Goal: Information Seeking & Learning: Learn about a topic

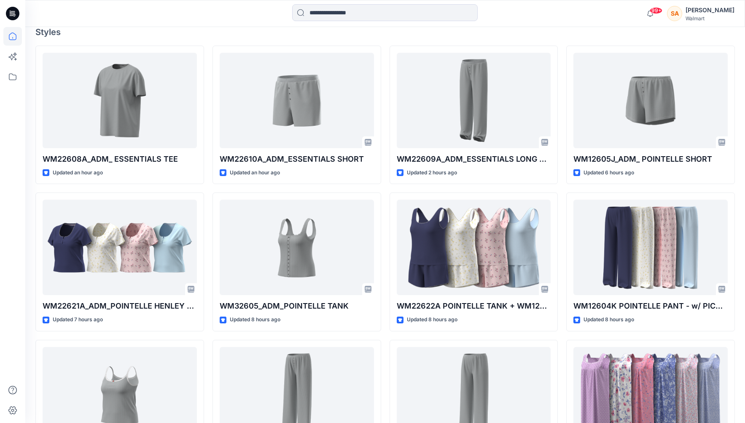
scroll to position [245, 0]
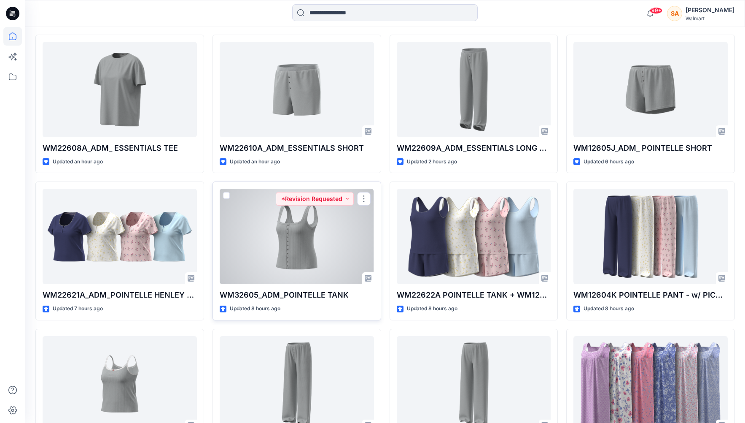
click at [275, 225] on div at bounding box center [297, 236] width 154 height 95
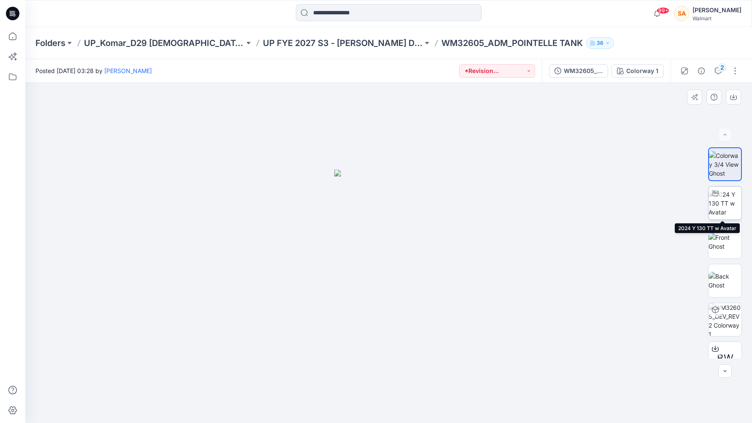
click at [541, 205] on img at bounding box center [724, 203] width 33 height 27
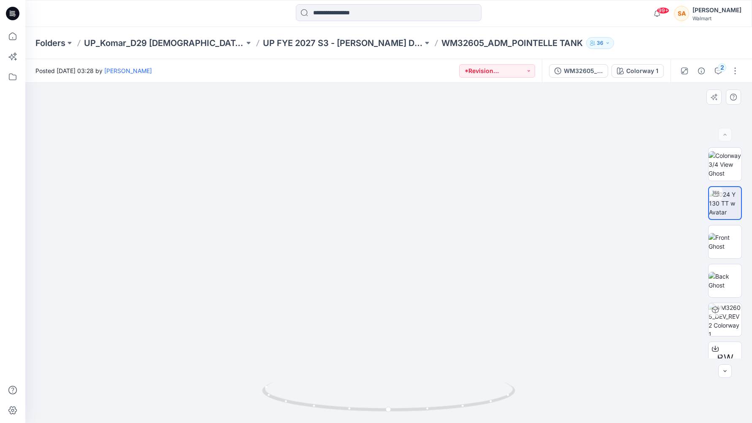
drag, startPoint x: 405, startPoint y: 297, endPoint x: 394, endPoint y: 256, distance: 42.5
drag, startPoint x: 389, startPoint y: 410, endPoint x: 617, endPoint y: 381, distance: 229.4
click at [541, 381] on div at bounding box center [388, 253] width 726 height 340
drag, startPoint x: 377, startPoint y: 410, endPoint x: 407, endPoint y: 409, distance: 30.0
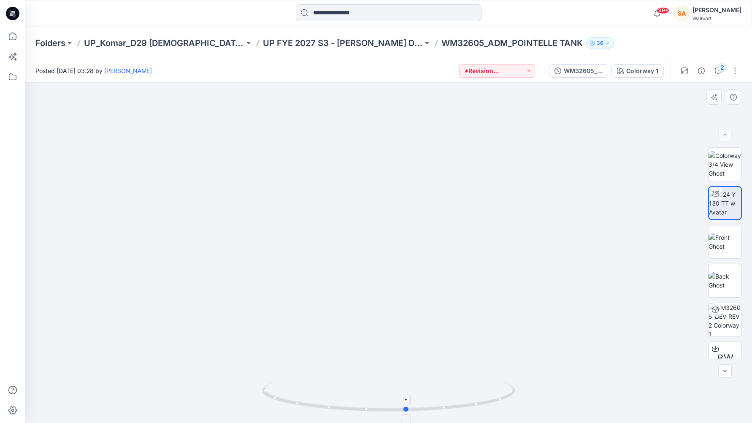
click at [407, 387] on circle at bounding box center [406, 408] width 5 height 5
click at [541, 234] on img at bounding box center [724, 242] width 33 height 18
click at [541, 205] on img at bounding box center [724, 203] width 33 height 27
click at [541, 67] on div "2" at bounding box center [722, 67] width 8 height 8
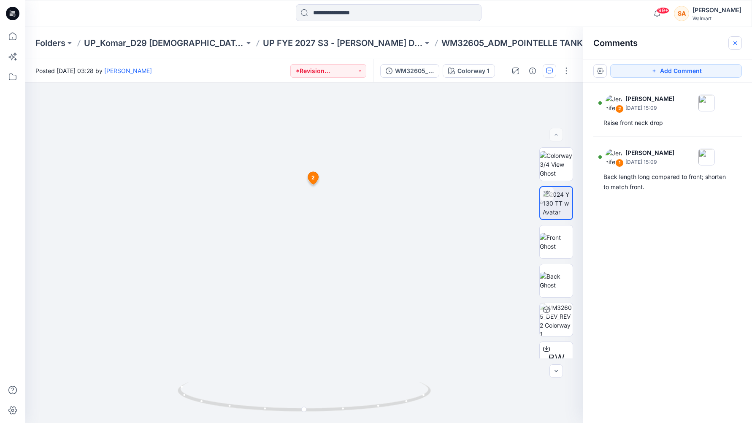
click at [541, 43] on button "button" at bounding box center [734, 42] width 13 height 13
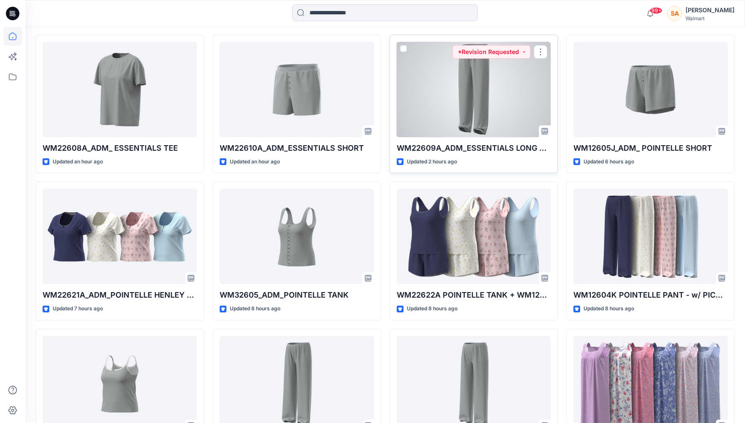
scroll to position [285, 0]
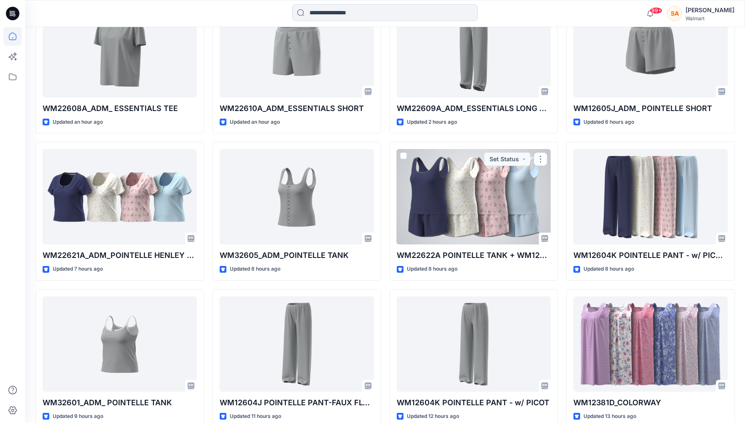
click at [494, 206] on div at bounding box center [474, 196] width 154 height 95
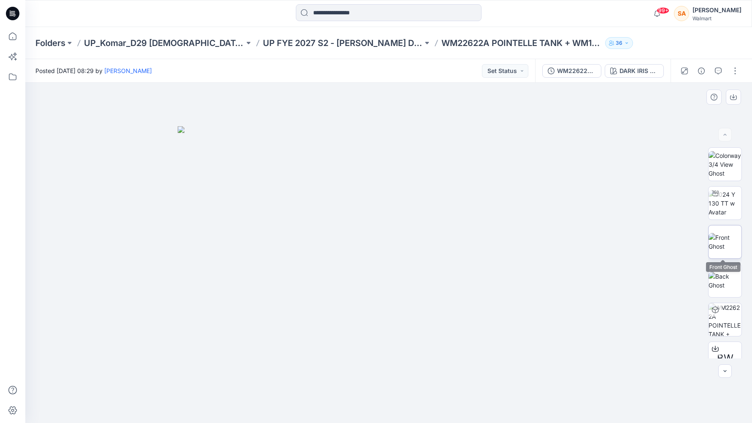
click at [541, 240] on img at bounding box center [724, 242] width 33 height 18
click at [541, 67] on div "DARK IRIS 2051146" at bounding box center [638, 70] width 39 height 9
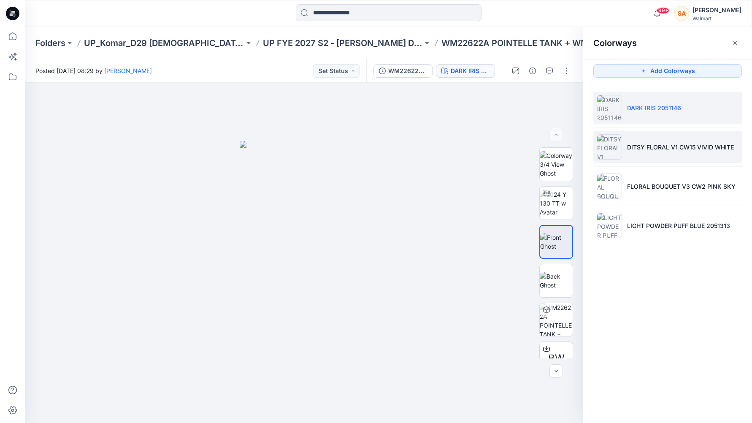
click at [541, 144] on img at bounding box center [609, 146] width 25 height 25
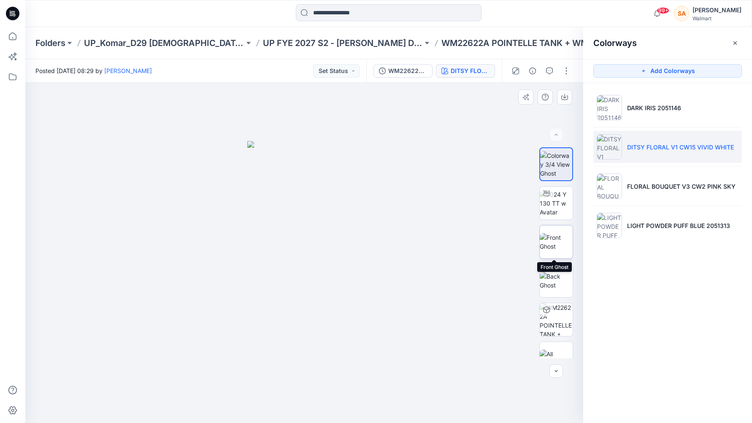
click at [541, 248] on img at bounding box center [556, 242] width 33 height 18
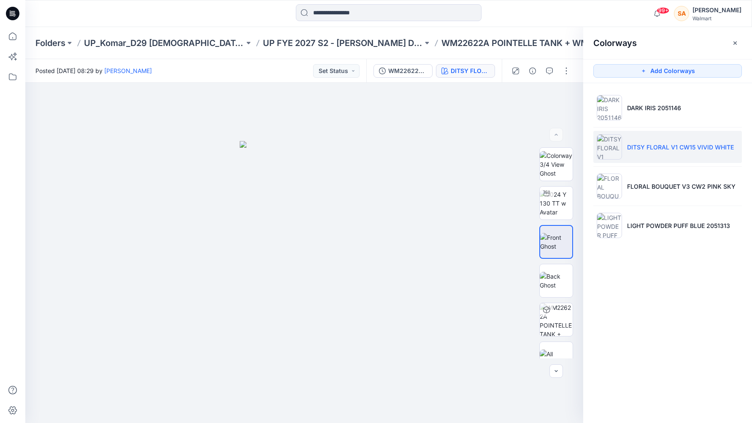
drag, startPoint x: 656, startPoint y: 180, endPoint x: 605, endPoint y: 207, distance: 57.2
click at [541, 180] on li "FLORAL BOUQUET V3 CW2 PINK SKY" at bounding box center [667, 186] width 148 height 32
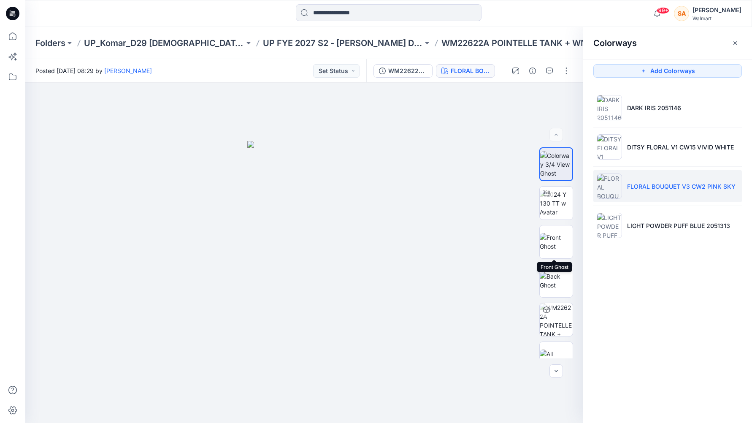
click at [541, 234] on img at bounding box center [556, 242] width 33 height 18
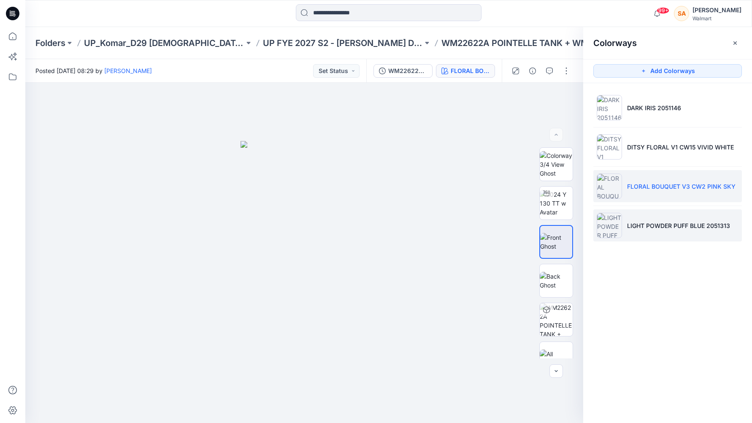
click at [541, 232] on li "LIGHT POWDER PUFF BLUE 2051313" at bounding box center [667, 225] width 148 height 32
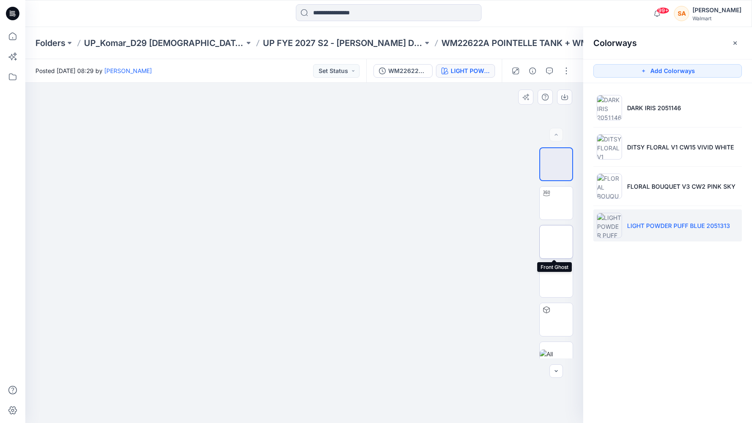
click at [541, 242] on img at bounding box center [556, 242] width 0 height 0
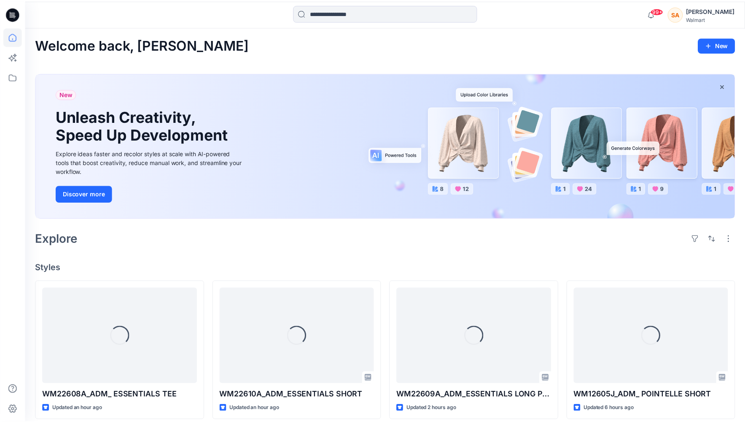
scroll to position [285, 0]
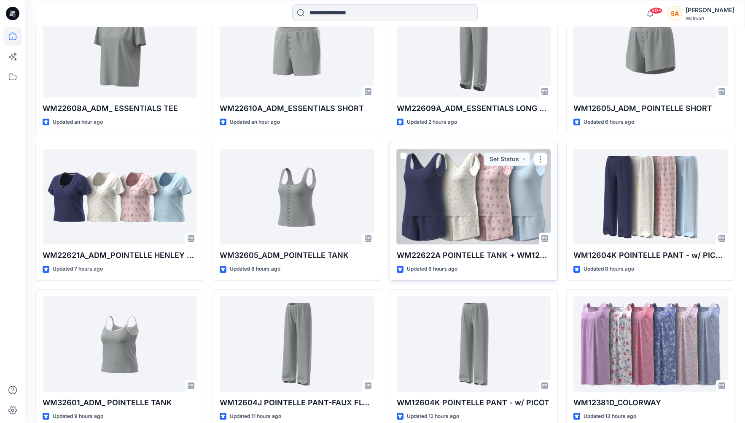
click at [440, 199] on div at bounding box center [474, 196] width 154 height 95
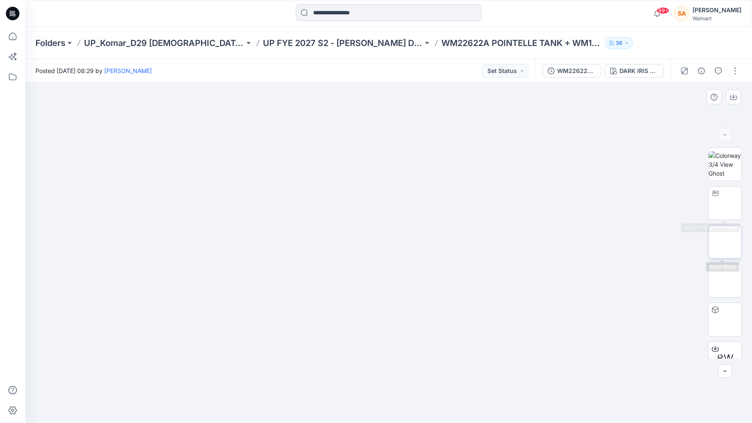
drag, startPoint x: 726, startPoint y: 233, endPoint x: 727, endPoint y: 227, distance: 6.0
click at [541, 242] on img at bounding box center [725, 242] width 0 height 0
click at [541, 100] on icon "button" at bounding box center [733, 97] width 7 height 5
click at [541, 109] on div at bounding box center [388, 253] width 726 height 340
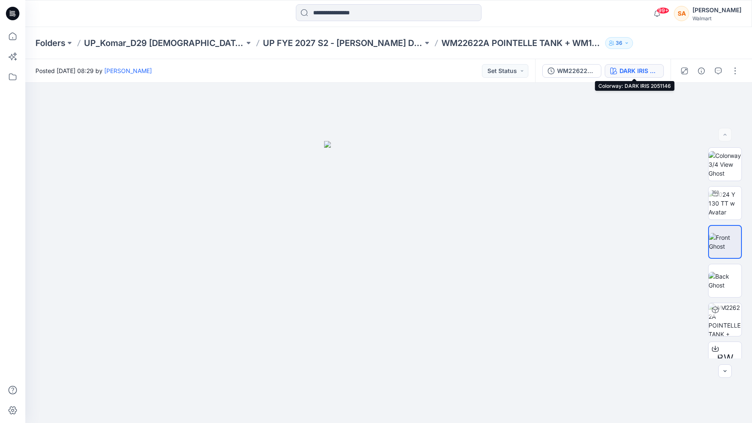
click at [541, 71] on div "DARK IRIS 2051146" at bounding box center [638, 70] width 39 height 9
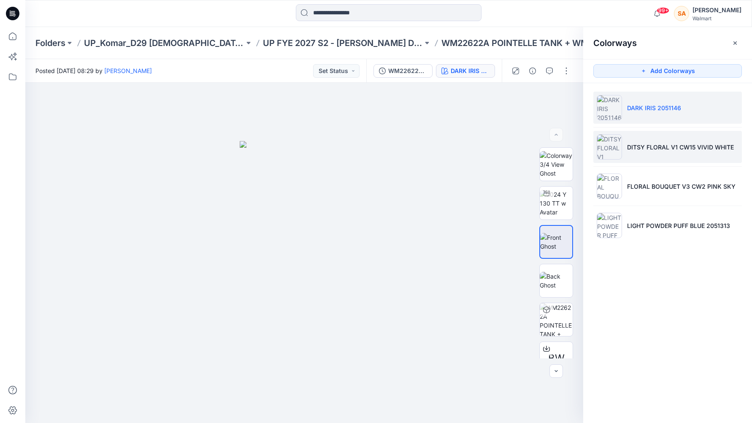
click at [541, 153] on li "DITSY FLORAL V1 CW15 VIVID WHITE" at bounding box center [667, 147] width 148 height 32
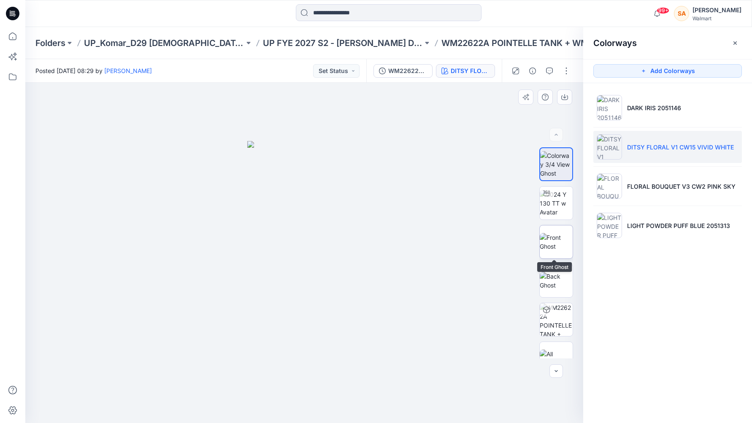
click at [540, 243] on img at bounding box center [556, 242] width 33 height 18
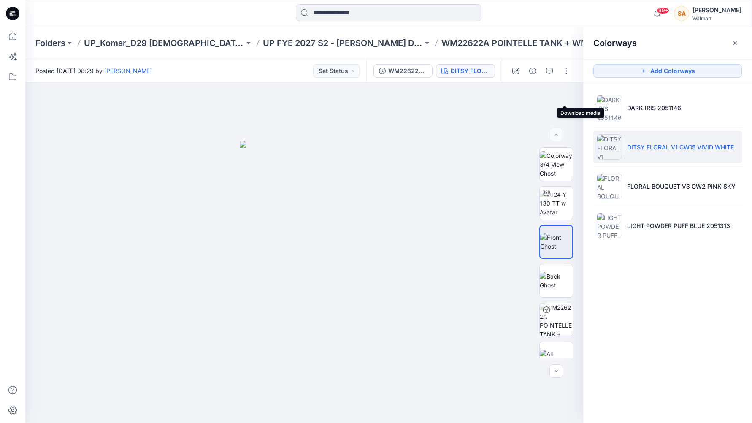
drag, startPoint x: 565, startPoint y: 93, endPoint x: 648, endPoint y: 167, distance: 112.0
click at [0, 0] on button "button" at bounding box center [0, 0] width 0 height 0
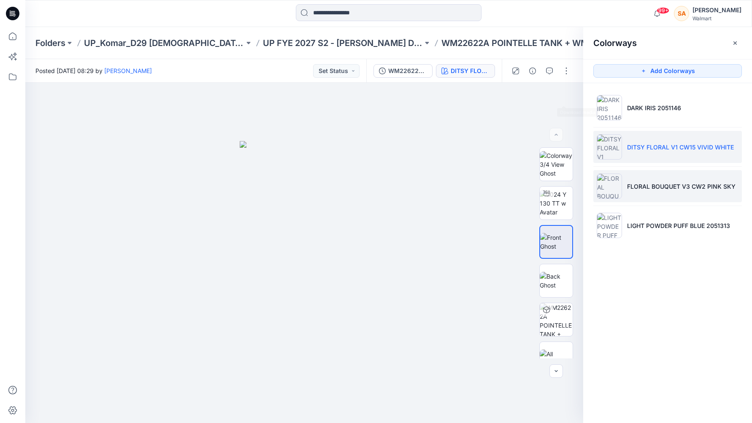
click at [541, 181] on li "FLORAL BOUQUET V3 CW2 PINK SKY" at bounding box center [667, 186] width 148 height 32
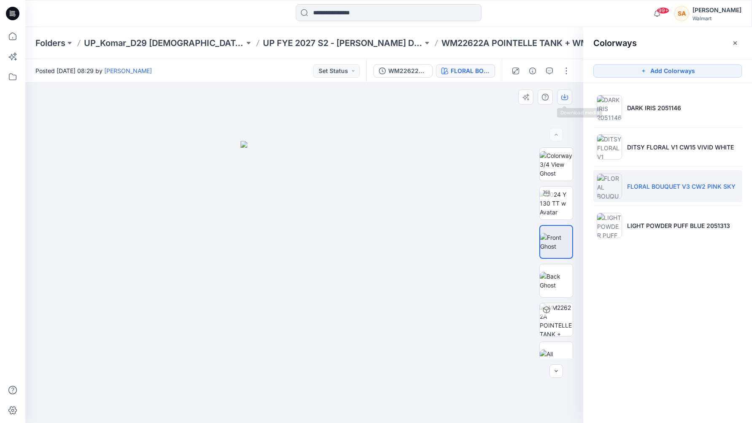
click at [541, 93] on button "button" at bounding box center [564, 96] width 15 height 15
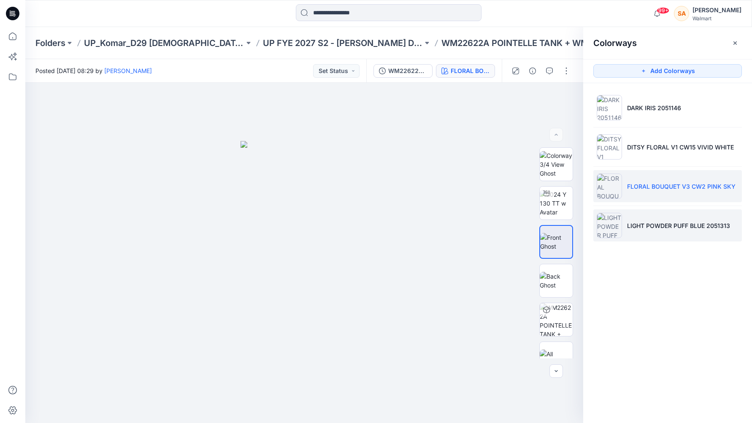
click at [541, 235] on li "LIGHT POWDER PUFF BLUE 2051313" at bounding box center [667, 225] width 148 height 32
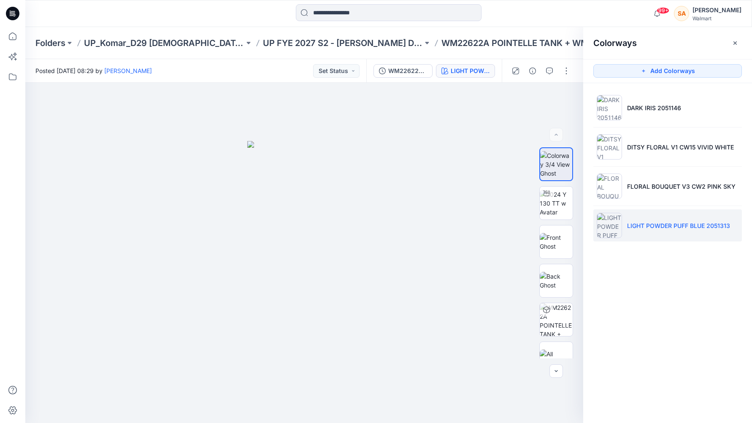
click at [541, 235] on div at bounding box center [556, 242] width 34 height 34
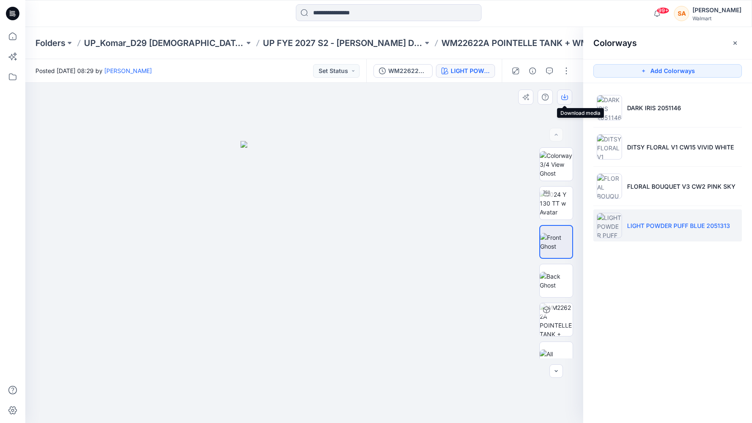
click at [541, 92] on button "button" at bounding box center [564, 96] width 15 height 15
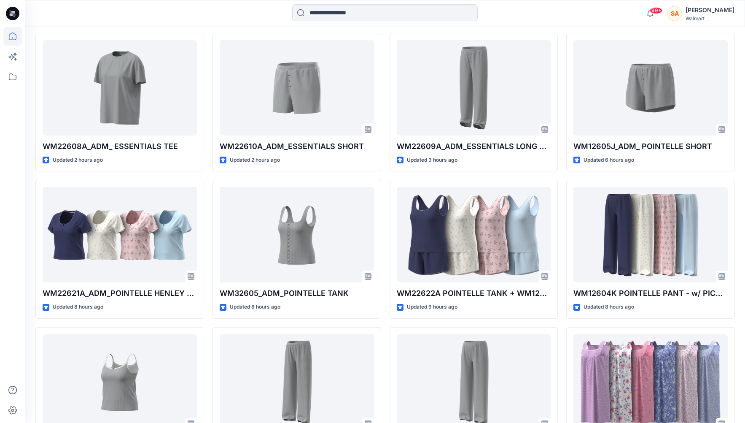
scroll to position [330, 0]
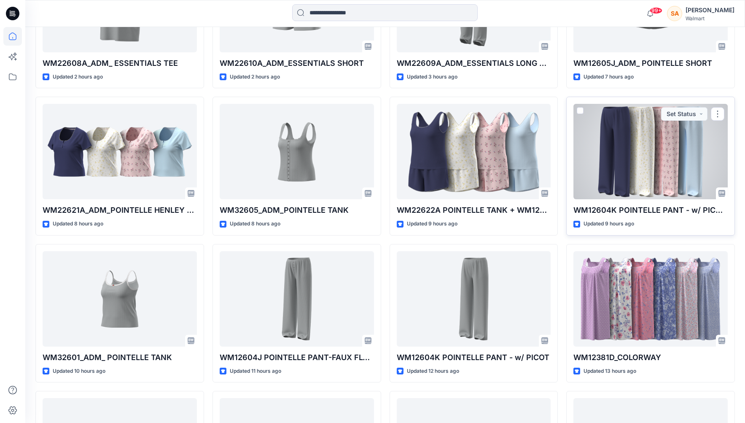
click at [541, 151] on div at bounding box center [651, 151] width 154 height 95
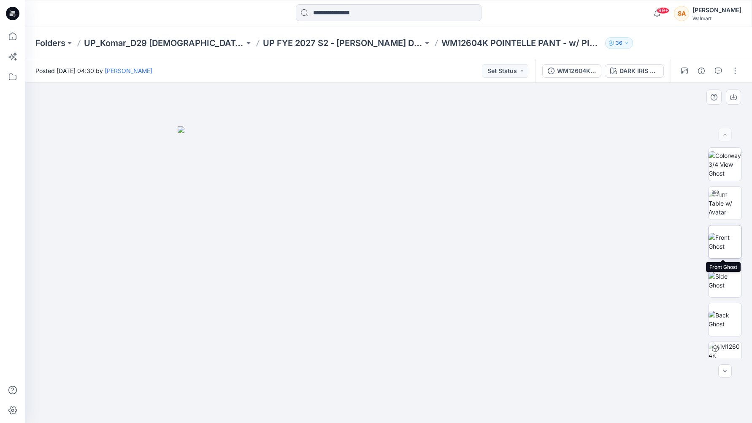
click at [541, 249] on img at bounding box center [724, 242] width 33 height 18
click at [541, 97] on icon "button" at bounding box center [733, 97] width 7 height 5
click at [541, 101] on div at bounding box center [388, 253] width 726 height 340
click at [541, 59] on div "Folders UP_Komar_D29 [DEMOGRAPHIC_DATA] Sleep UP FYE 2027 S2 - [PERSON_NAME] D2…" at bounding box center [388, 43] width 726 height 32
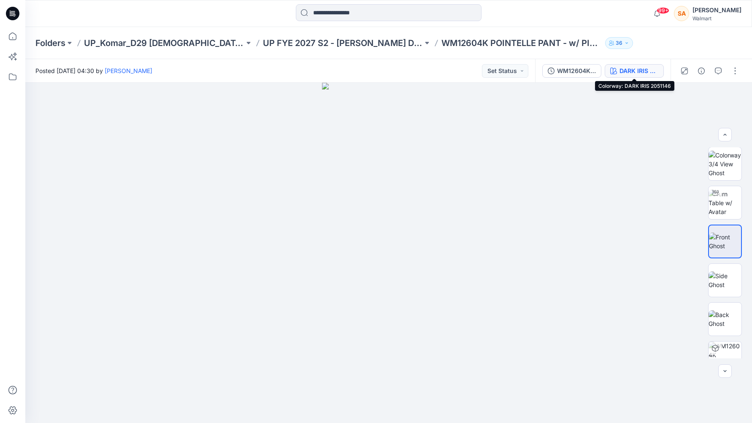
click at [541, 70] on div "DARK IRIS 2051146" at bounding box center [638, 70] width 39 height 9
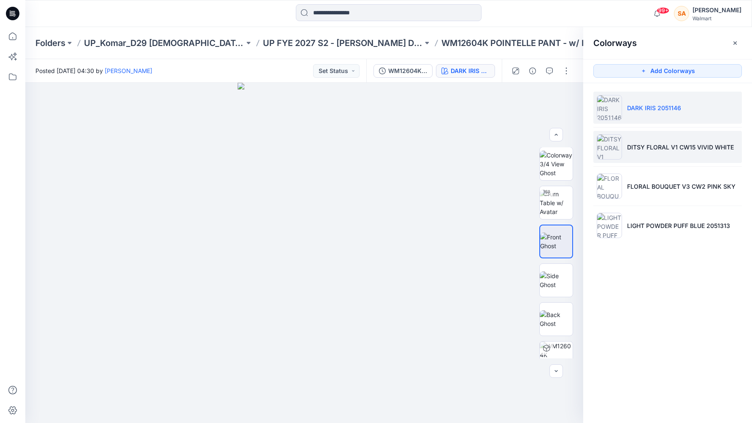
click at [541, 150] on p "DITSY FLORAL V1 CW15 VIVID WHITE" at bounding box center [680, 147] width 107 height 9
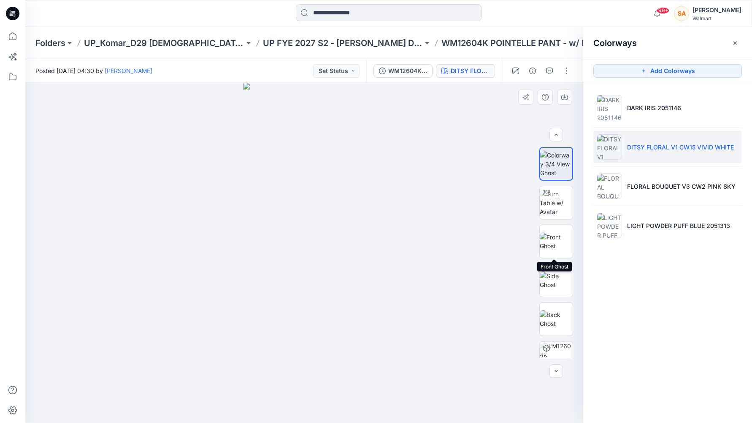
drag, startPoint x: 548, startPoint y: 231, endPoint x: 549, endPoint y: 176, distance: 54.9
click at [541, 232] on img at bounding box center [556, 241] width 33 height 18
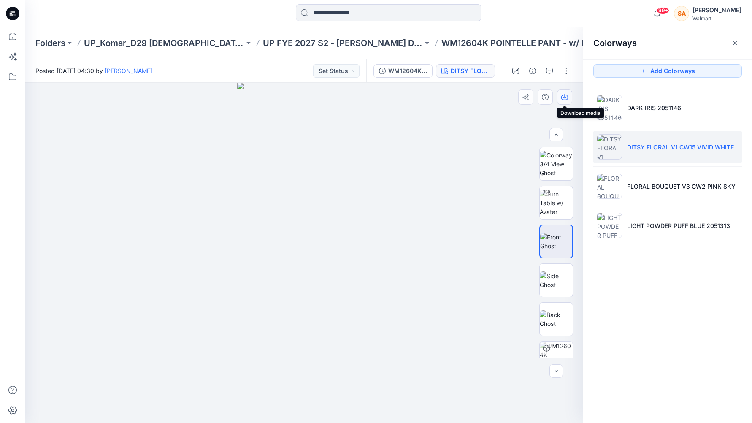
click at [541, 97] on icon "button" at bounding box center [564, 97] width 7 height 7
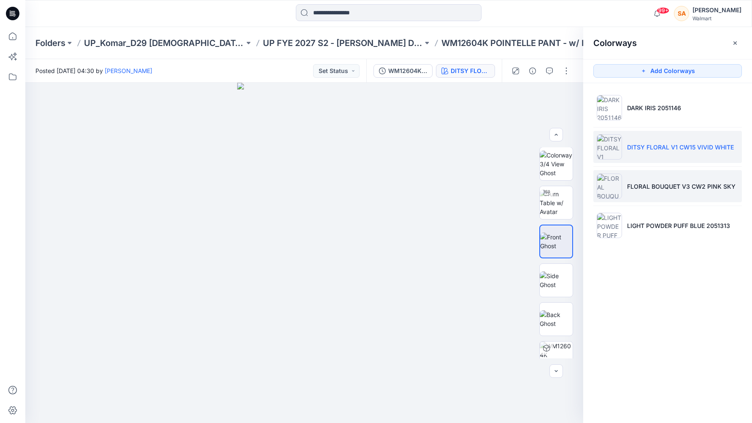
click at [541, 173] on li "FLORAL BOUQUET V3 CW2 PINK SKY" at bounding box center [667, 186] width 148 height 32
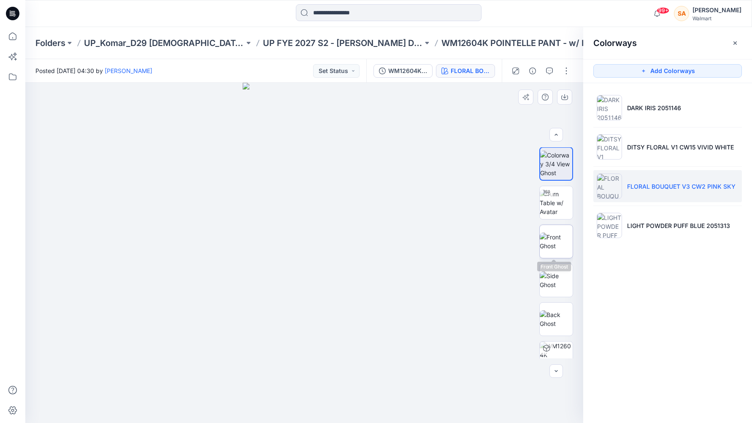
click at [541, 249] on img at bounding box center [556, 241] width 33 height 18
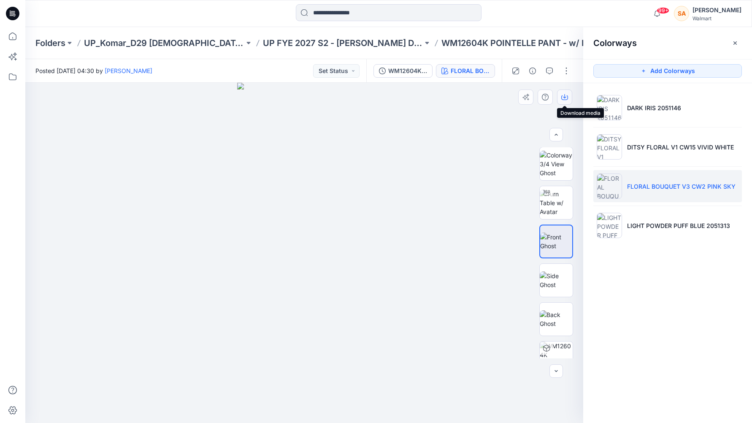
click at [541, 95] on icon "button" at bounding box center [564, 97] width 7 height 5
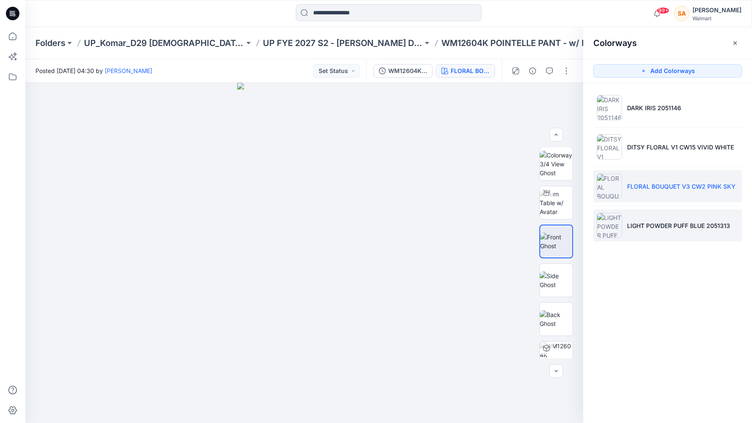
click at [541, 219] on li "LIGHT POWDER PUFF BLUE 2051313" at bounding box center [667, 225] width 148 height 32
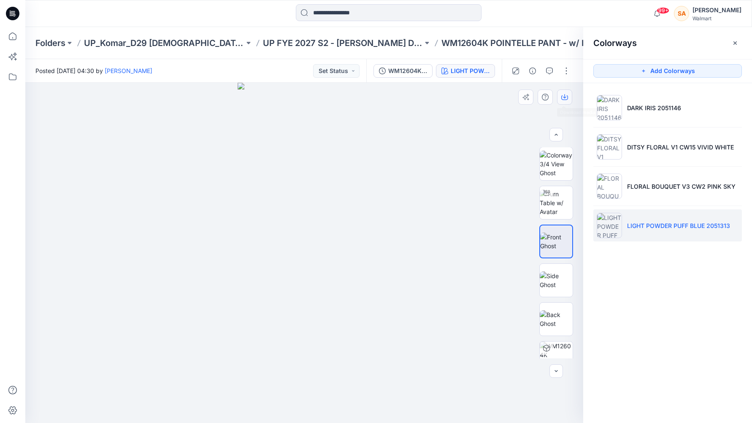
click at [541, 95] on icon "button" at bounding box center [564, 97] width 7 height 7
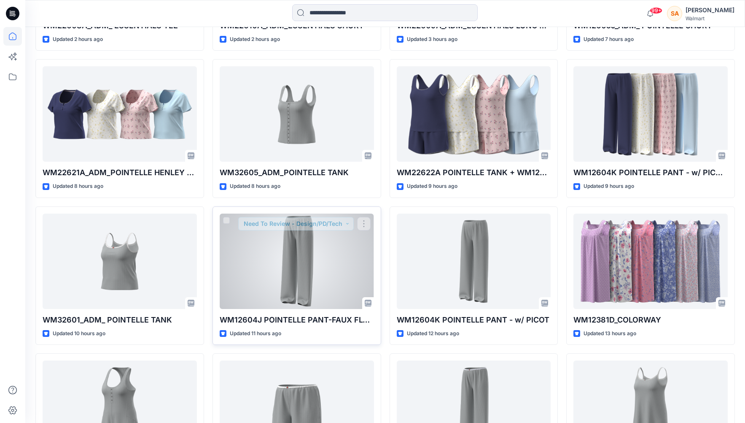
scroll to position [378, 0]
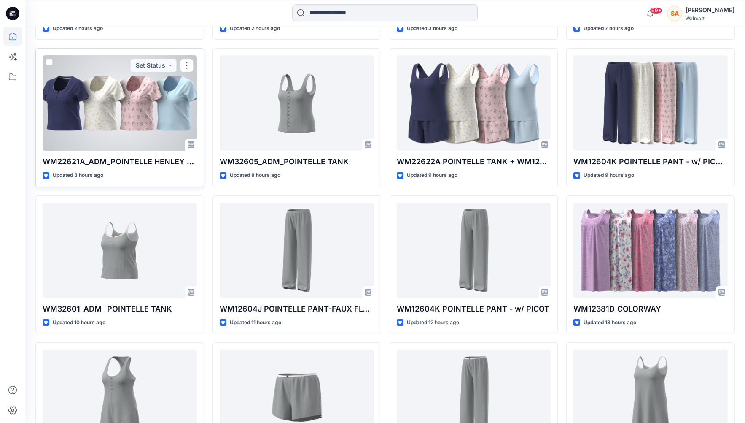
click at [136, 98] on div at bounding box center [120, 102] width 154 height 95
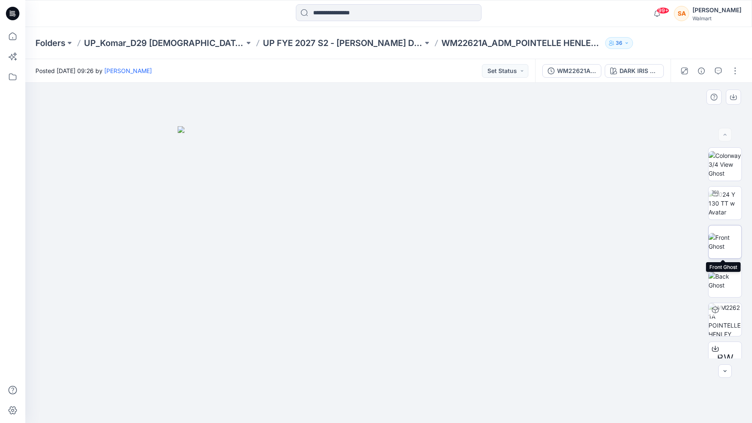
click at [541, 246] on img at bounding box center [724, 242] width 33 height 18
click at [541, 94] on icon "button" at bounding box center [733, 97] width 7 height 7
drag, startPoint x: 534, startPoint y: 91, endPoint x: 628, endPoint y: 71, distance: 96.5
click at [534, 91] on div at bounding box center [388, 253] width 726 height 340
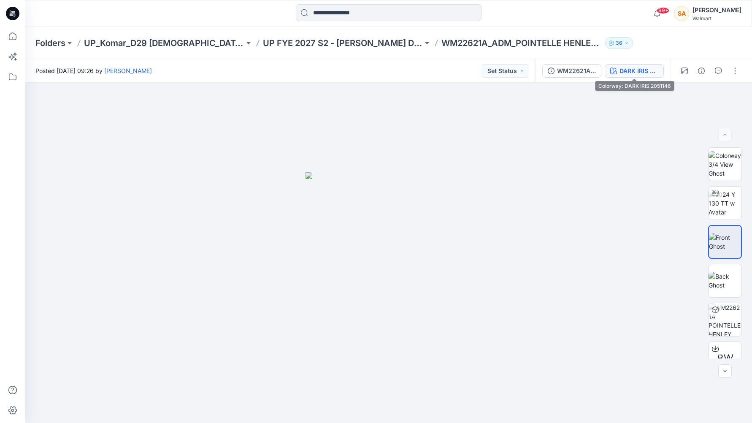
click at [541, 71] on div "DARK IRIS 2051146" at bounding box center [638, 70] width 39 height 9
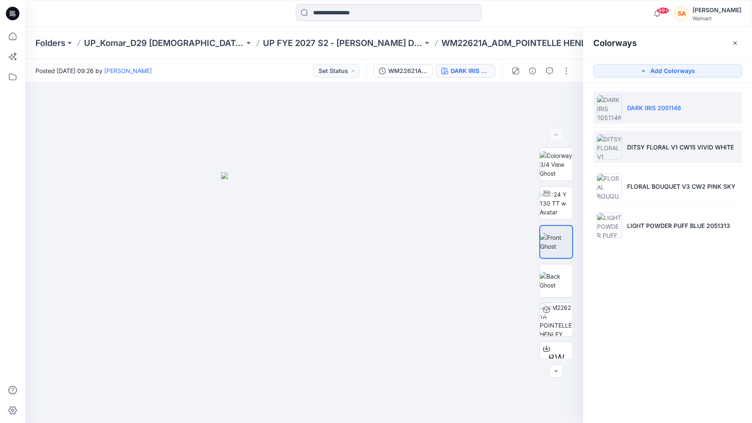
click at [541, 146] on p "DITSY FLORAL V1 CW15 VIVID WHITE" at bounding box center [680, 147] width 107 height 9
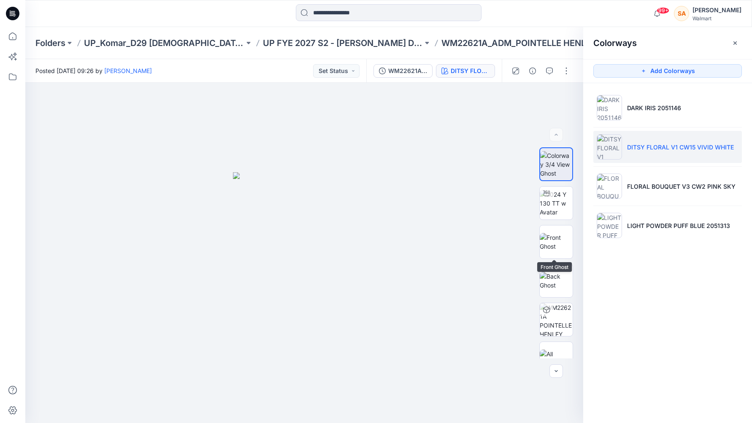
click at [541, 243] on img at bounding box center [556, 242] width 33 height 18
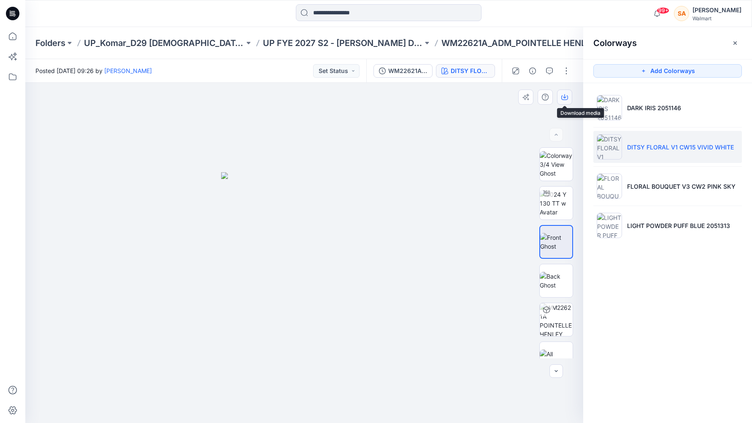
click at [541, 97] on icon "button" at bounding box center [564, 97] width 7 height 7
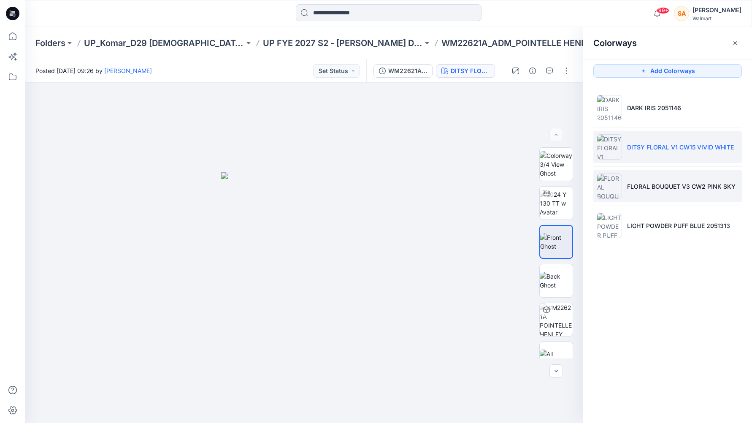
click at [541, 193] on li "FLORAL BOUQUET V3 CW2 PINK SKY" at bounding box center [667, 186] width 148 height 32
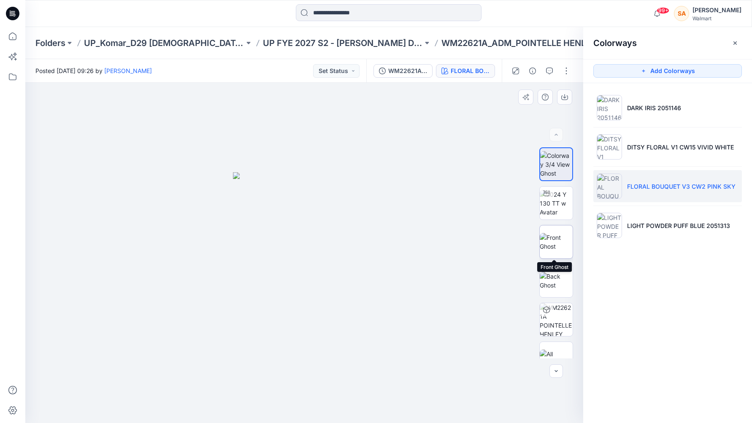
click at [541, 242] on img at bounding box center [556, 242] width 33 height 18
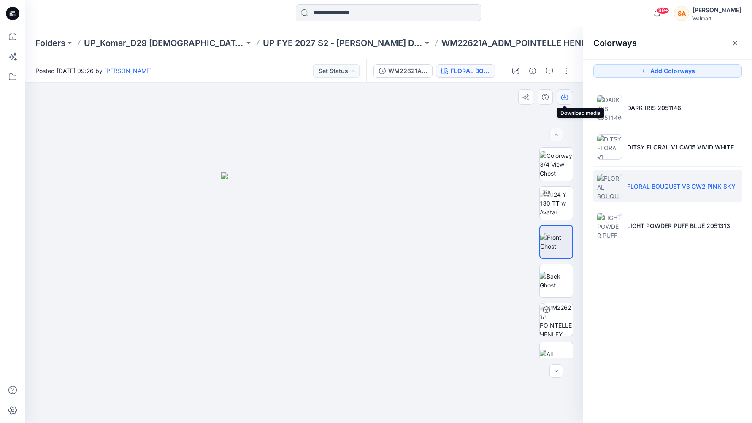
click at [541, 99] on icon "button" at bounding box center [564, 97] width 7 height 7
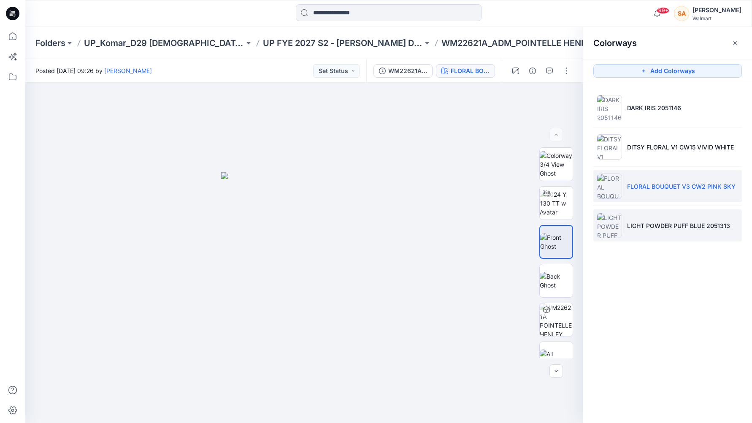
drag, startPoint x: 648, startPoint y: 236, endPoint x: 607, endPoint y: 235, distance: 40.9
click at [541, 236] on li "LIGHT POWDER PUFF BLUE 2051313" at bounding box center [667, 225] width 148 height 32
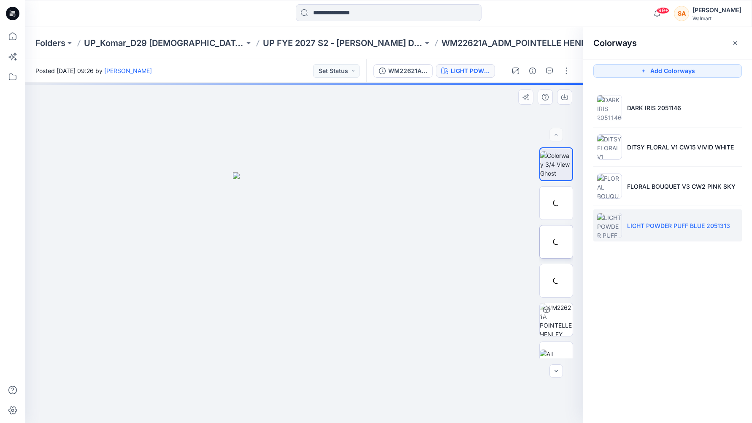
click at [535, 246] on div at bounding box center [556, 252] width 54 height 211
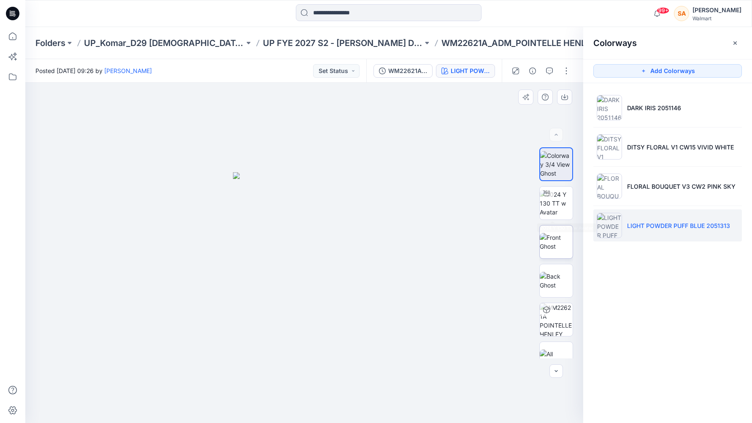
click at [541, 251] on img at bounding box center [556, 242] width 33 height 18
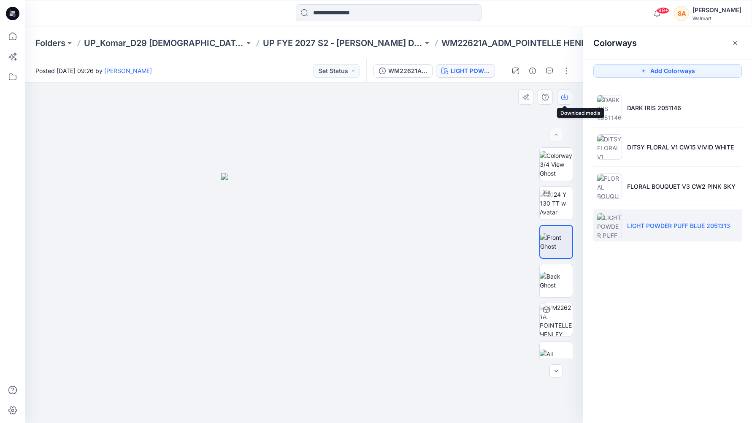
click at [541, 95] on icon "button" at bounding box center [564, 97] width 7 height 7
click at [315, 45] on p "UP FYE 2027 S2 - [PERSON_NAME] D29 [DEMOGRAPHIC_DATA] Sleepwear" at bounding box center [343, 43] width 160 height 12
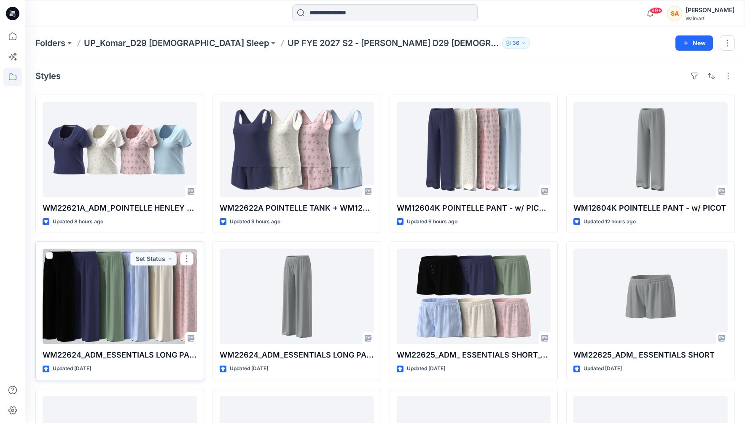
click at [138, 281] on div at bounding box center [120, 295] width 154 height 95
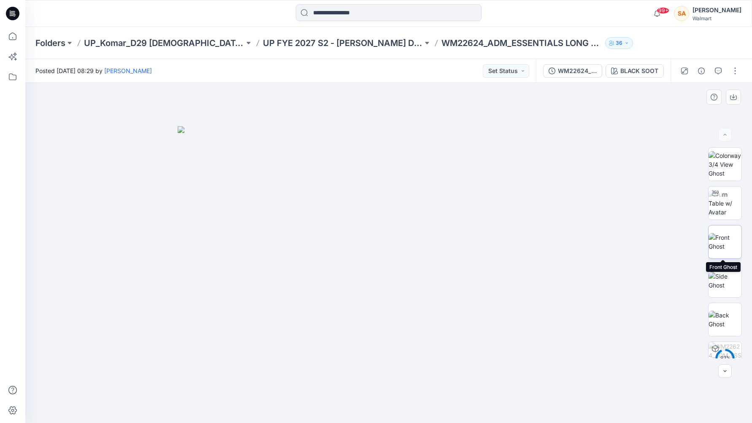
click at [541, 237] on img at bounding box center [724, 242] width 33 height 18
click at [541, 99] on icon "button" at bounding box center [733, 97] width 7 height 5
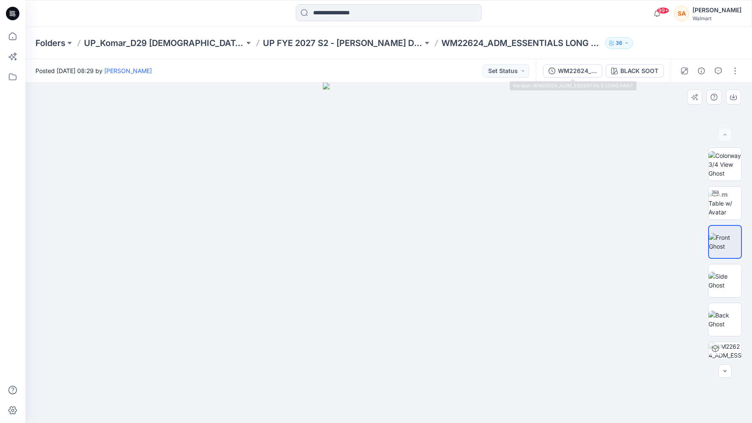
click at [541, 88] on div at bounding box center [388, 253] width 726 height 340
click at [541, 70] on div "BLACK SOOT" at bounding box center [639, 70] width 38 height 9
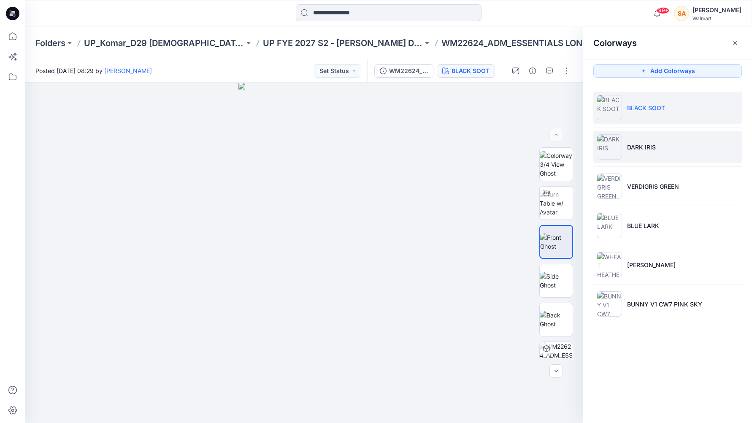
click at [541, 152] on li "DARK IRIS" at bounding box center [667, 147] width 148 height 32
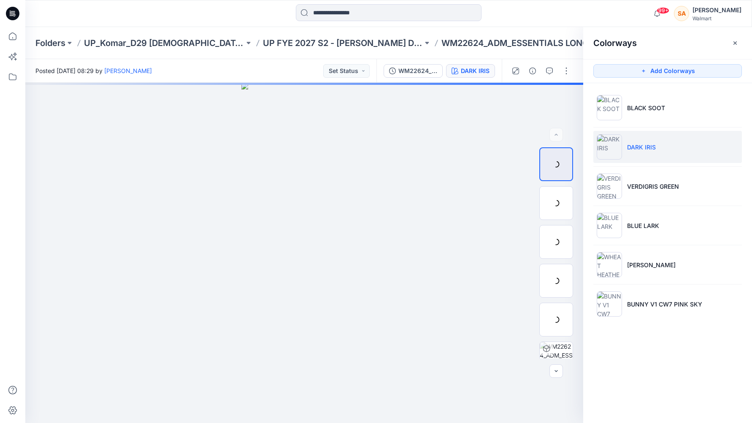
click at [0, 0] on img at bounding box center [0, 0] width 0 height 0
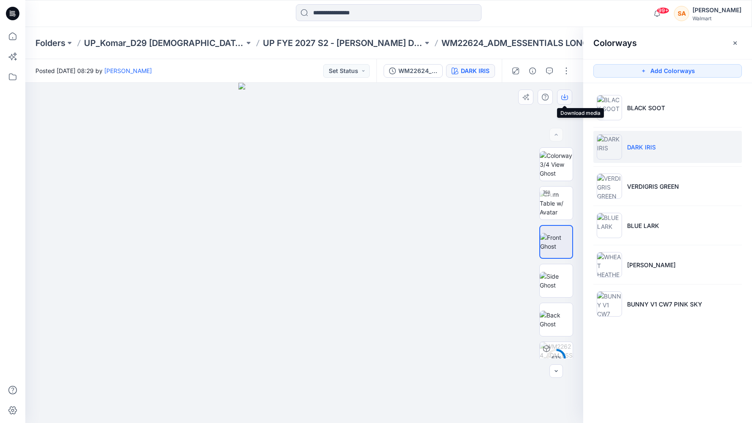
click at [541, 97] on icon "button" at bounding box center [564, 97] width 7 height 5
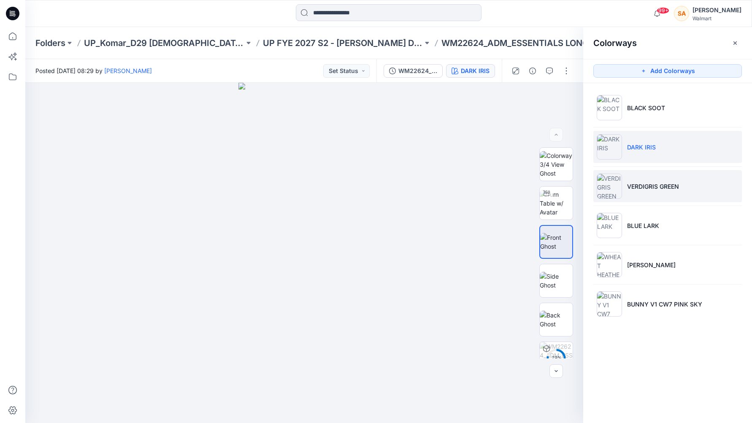
click at [541, 178] on li "VERDIGRIS GREEN" at bounding box center [667, 186] width 148 height 32
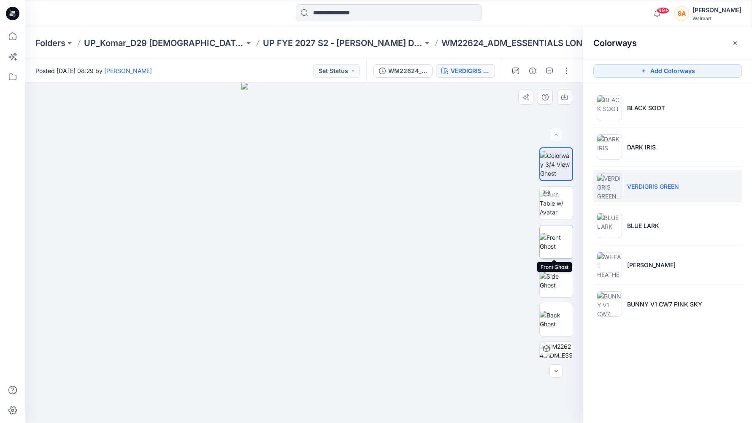
click at [541, 244] on img at bounding box center [556, 242] width 33 height 18
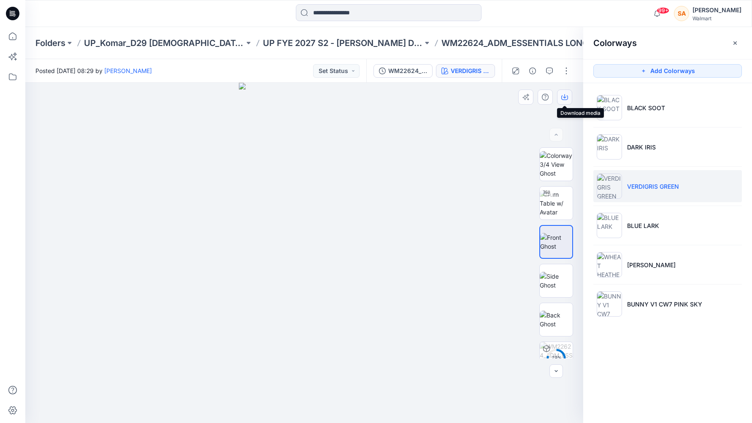
click at [541, 94] on icon "button" at bounding box center [564, 97] width 7 height 7
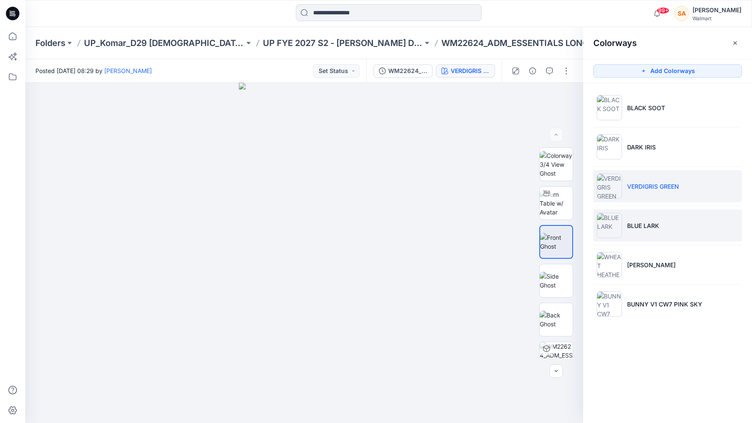
click at [541, 234] on li "BLUE LARK" at bounding box center [667, 225] width 148 height 32
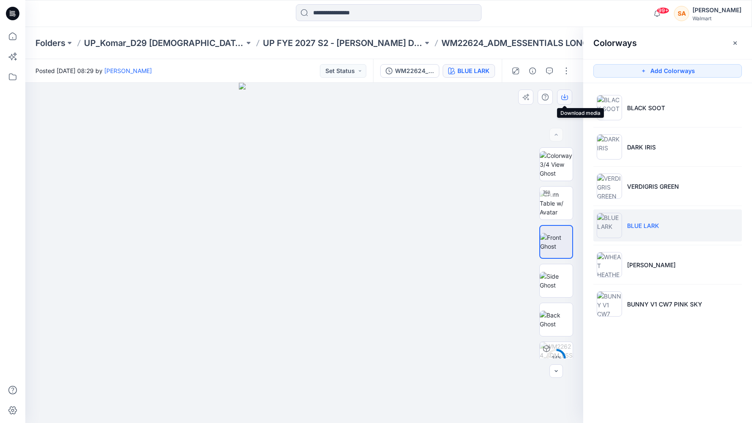
click at [541, 93] on button "button" at bounding box center [564, 96] width 15 height 15
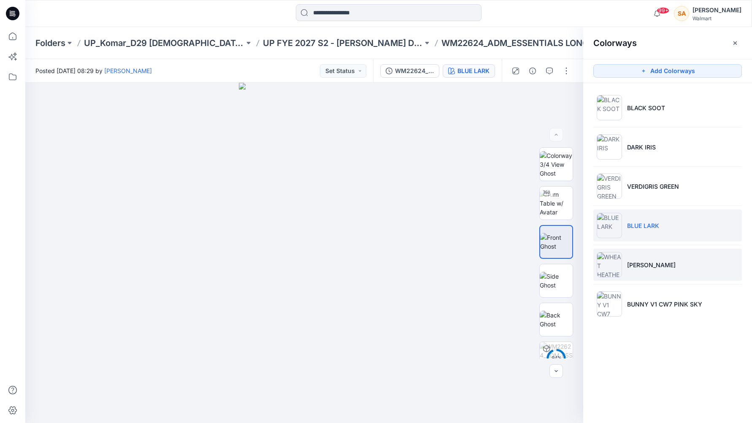
click at [541, 267] on p "[PERSON_NAME]" at bounding box center [651, 264] width 49 height 9
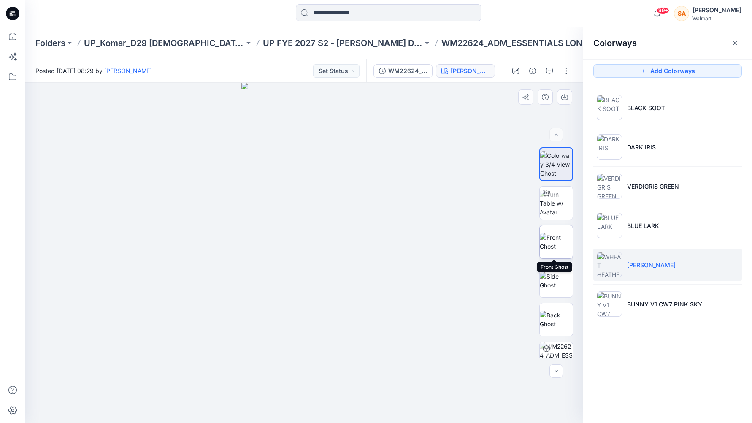
click at [541, 245] on img at bounding box center [556, 242] width 33 height 18
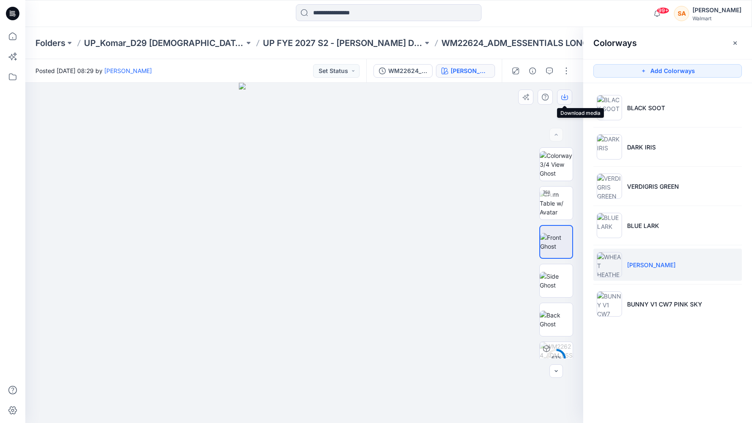
click at [541, 95] on button "button" at bounding box center [564, 96] width 15 height 15
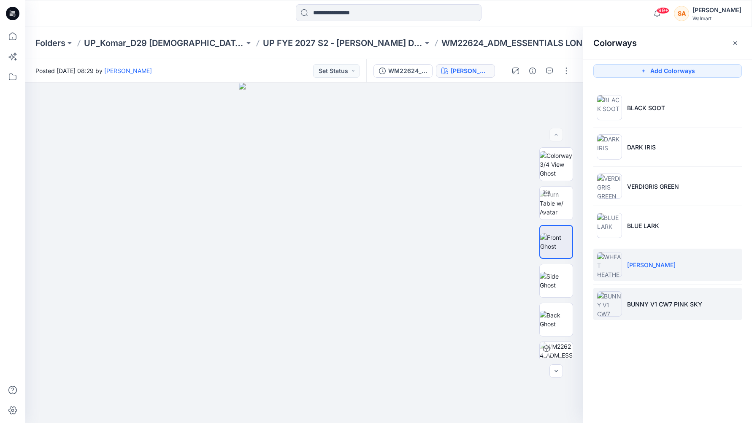
click at [541, 300] on p "BUNNY V1 CW7 PINK SKY" at bounding box center [664, 304] width 75 height 9
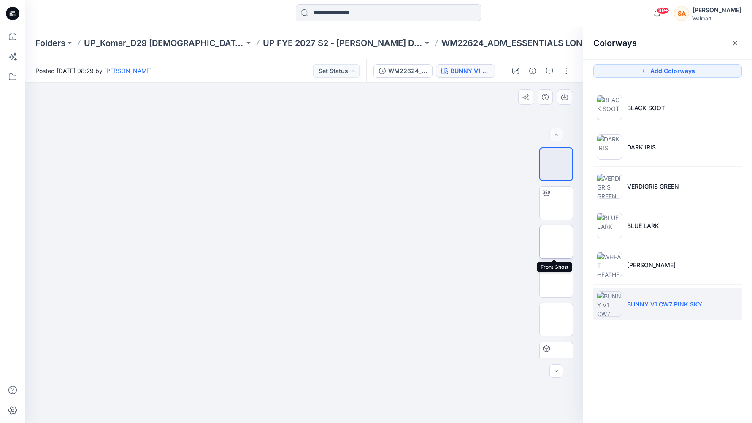
click at [541, 242] on img at bounding box center [556, 242] width 0 height 0
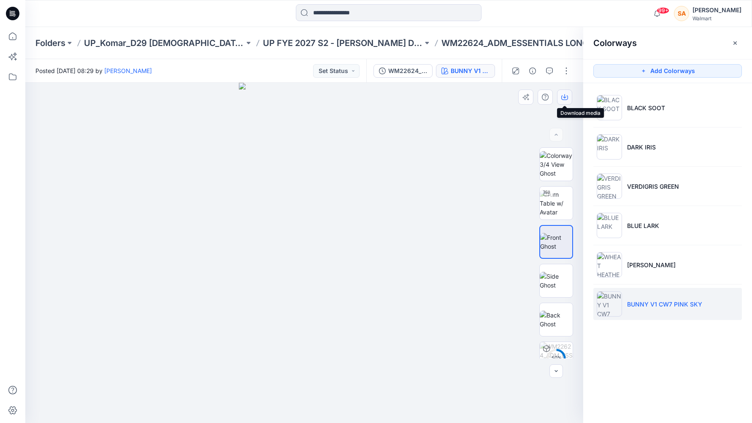
click at [541, 97] on icon "button" at bounding box center [564, 96] width 3 height 4
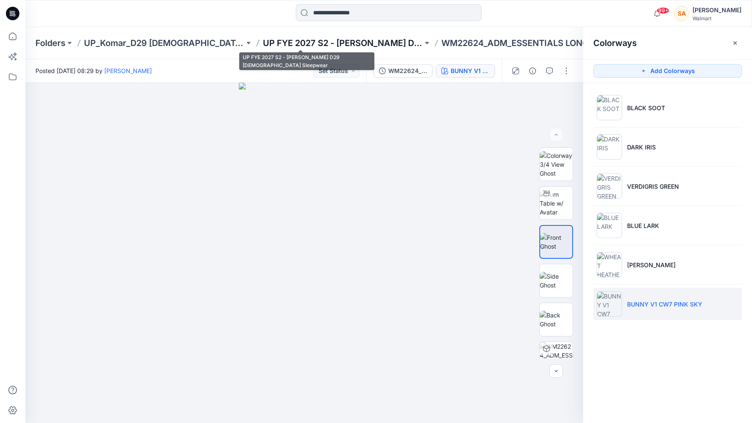
click at [318, 37] on p "UP FYE 2027 S2 - [PERSON_NAME] D29 [DEMOGRAPHIC_DATA] Sleepwear" at bounding box center [343, 43] width 160 height 12
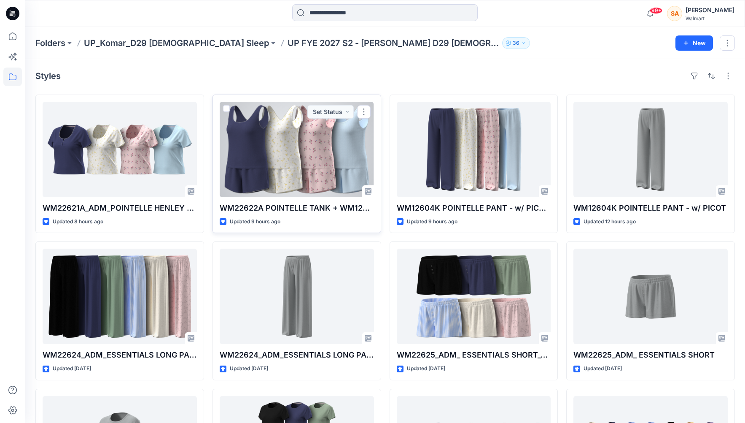
click at [289, 171] on div at bounding box center [297, 149] width 154 height 95
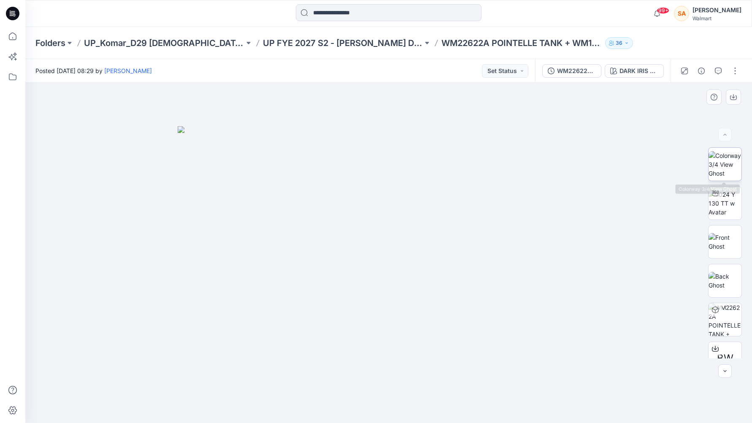
click at [541, 156] on img at bounding box center [724, 164] width 33 height 27
click at [541, 96] on icon "button" at bounding box center [733, 97] width 7 height 7
click at [541, 175] on div at bounding box center [388, 253] width 726 height 340
click at [541, 71] on div "DARK IRIS 2051146" at bounding box center [638, 70] width 39 height 9
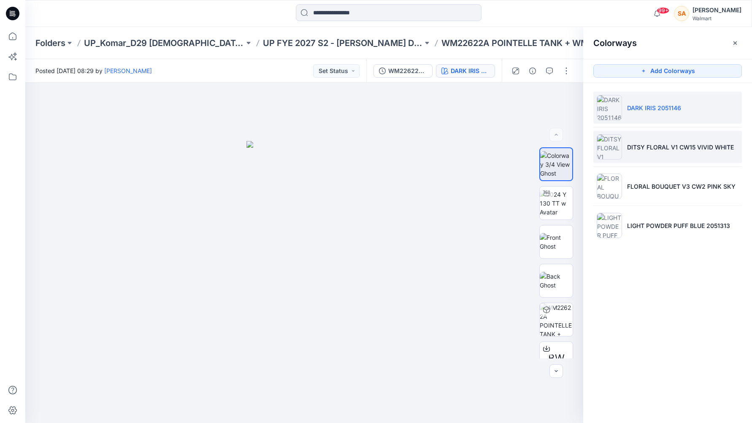
click at [541, 155] on li "DITSY FLORAL V1 CW15 VIVID WHITE" at bounding box center [667, 147] width 148 height 32
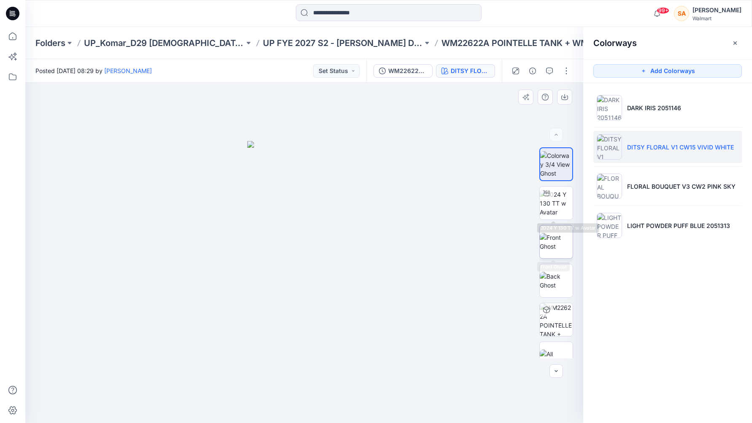
click at [541, 243] on img at bounding box center [556, 242] width 33 height 18
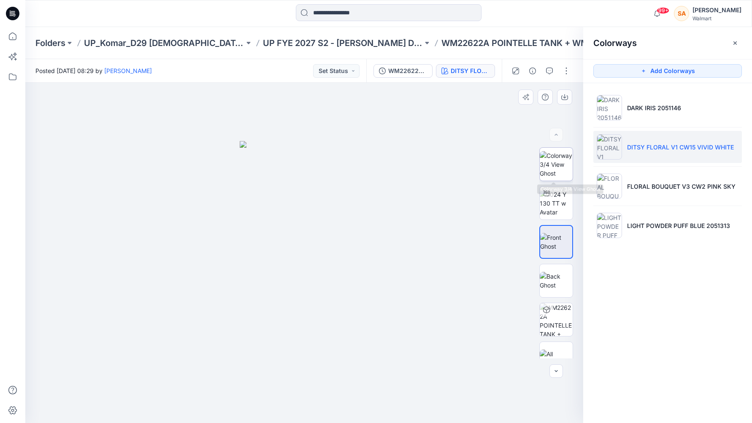
drag, startPoint x: 557, startPoint y: 163, endPoint x: 564, endPoint y: 147, distance: 17.6
click at [541, 163] on img at bounding box center [556, 164] width 33 height 27
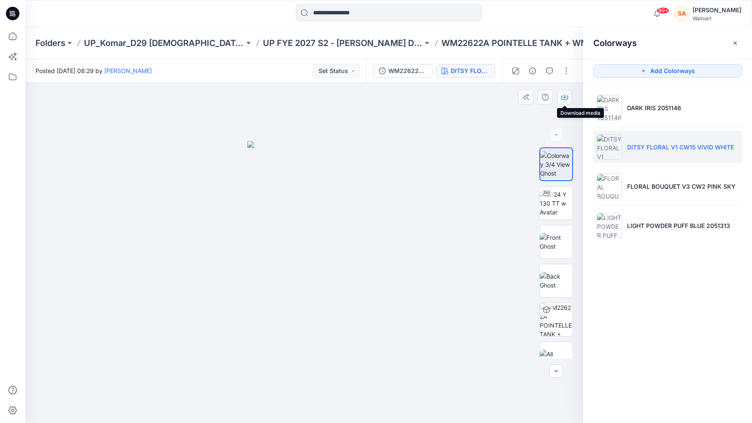
click at [541, 96] on icon "button" at bounding box center [564, 97] width 7 height 7
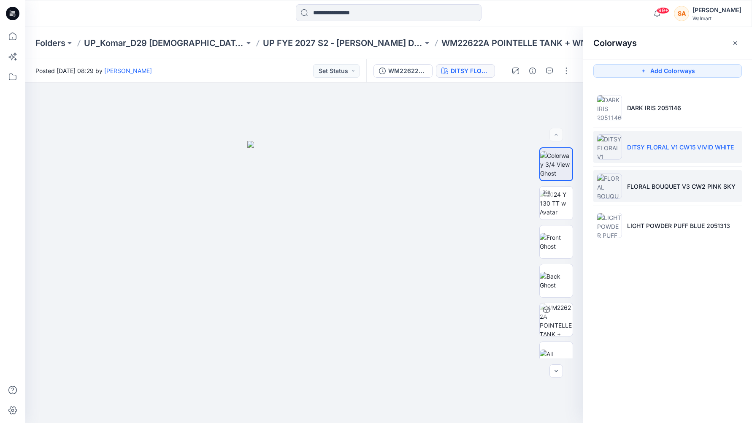
click at [541, 192] on li "FLORAL BOUQUET V3 CW2 PINK SKY" at bounding box center [667, 186] width 148 height 32
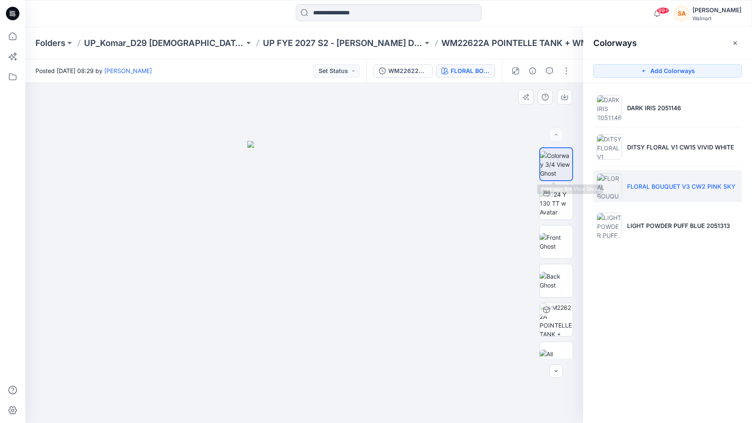
click at [540, 162] on img at bounding box center [556, 164] width 32 height 27
drag, startPoint x: 567, startPoint y: 99, endPoint x: 583, endPoint y: 111, distance: 19.9
click at [0, 0] on icon "button" at bounding box center [0, 0] width 0 height 0
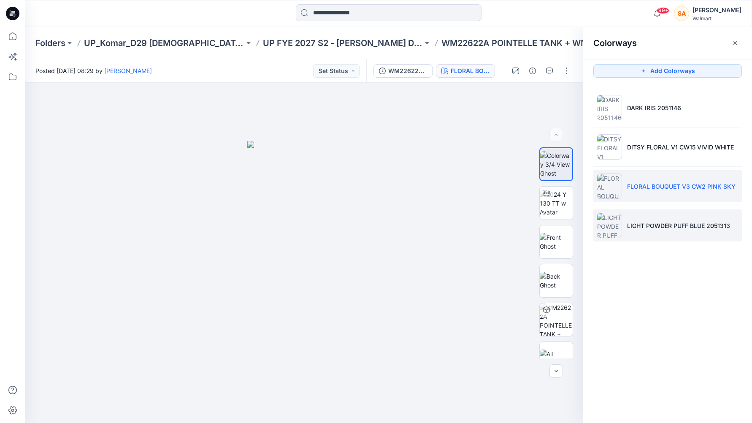
drag, startPoint x: 686, startPoint y: 248, endPoint x: 682, endPoint y: 241, distance: 8.9
click at [541, 248] on ul "DARK IRIS 2051146 DITSY FLORAL V1 CW15 VIVID WHITE FLORAL BOUQUET V3 CW2 PINK S…" at bounding box center [667, 166] width 169 height 167
drag, startPoint x: 675, startPoint y: 233, endPoint x: 671, endPoint y: 231, distance: 4.7
click at [541, 233] on li "LIGHT POWDER PUFF BLUE 2051313" at bounding box center [667, 225] width 148 height 32
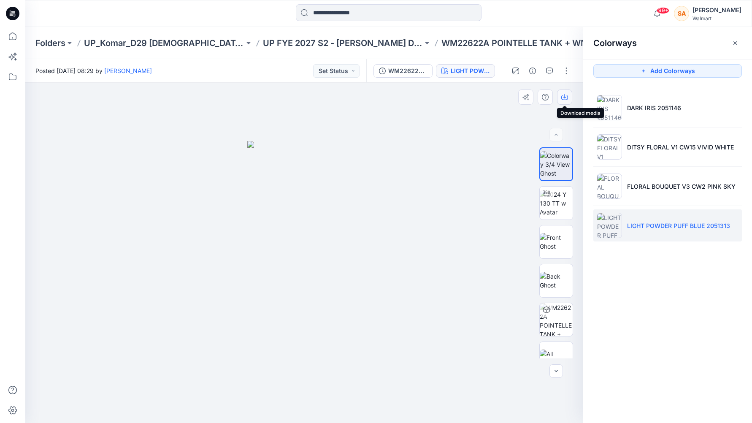
click at [541, 96] on icon "button" at bounding box center [564, 97] width 7 height 7
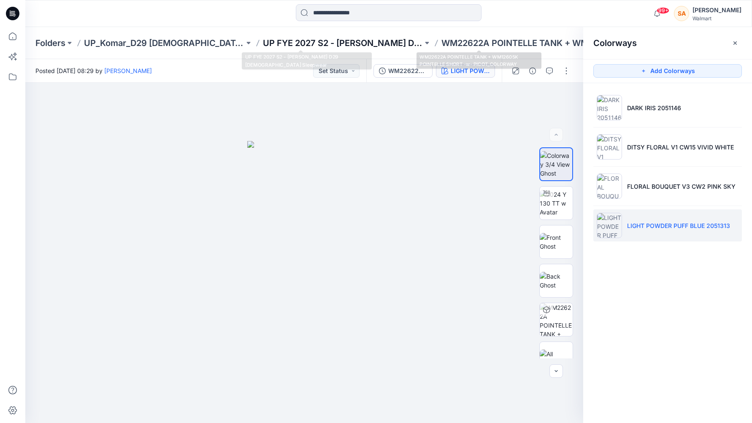
click at [340, 38] on p "UP FYE 2027 S2 - [PERSON_NAME] D29 [DEMOGRAPHIC_DATA] Sleepwear" at bounding box center [343, 43] width 160 height 12
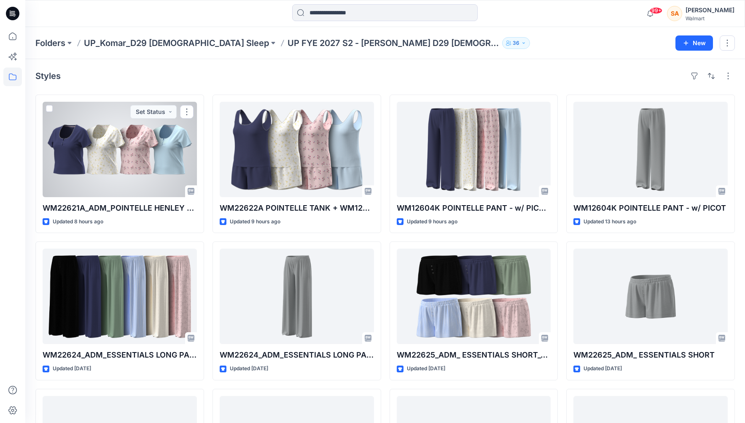
click at [145, 148] on div at bounding box center [120, 149] width 154 height 95
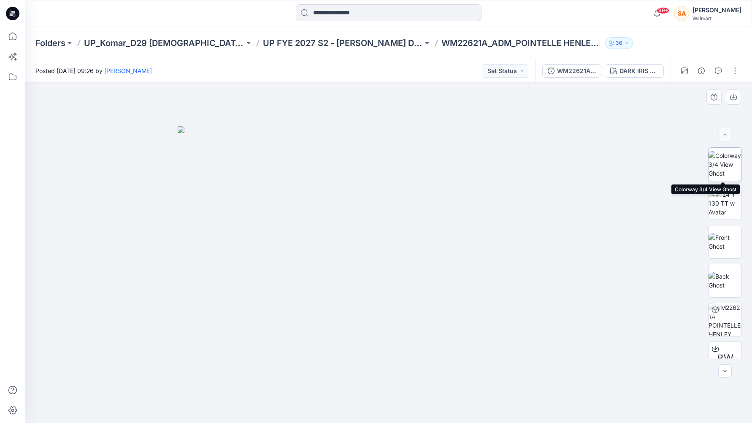
click at [541, 163] on img at bounding box center [724, 164] width 33 height 27
drag, startPoint x: 732, startPoint y: 97, endPoint x: 638, endPoint y: 81, distance: 95.1
click at [0, 0] on icon "button" at bounding box center [0, 0] width 0 height 0
click at [541, 95] on div at bounding box center [388, 253] width 726 height 340
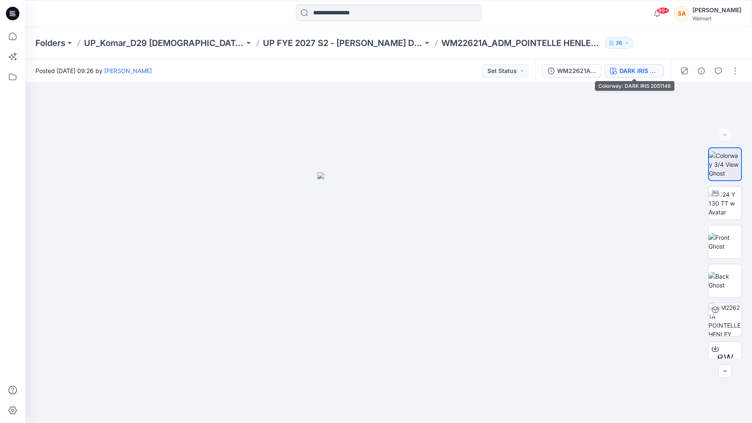
click at [541, 68] on div "DARK IRIS 2051146" at bounding box center [638, 70] width 39 height 9
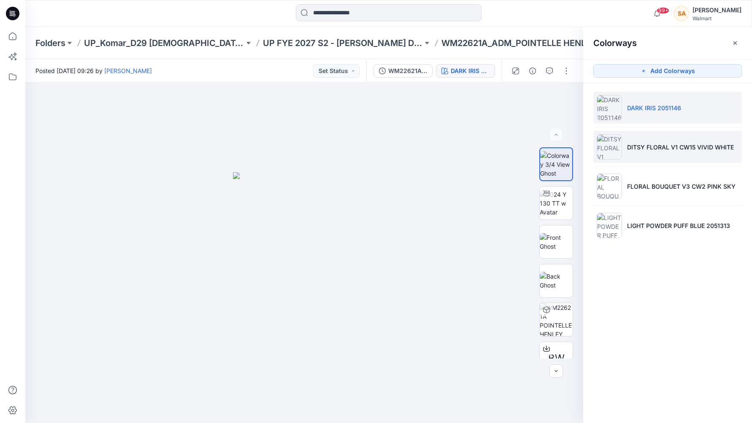
click at [541, 157] on li "DITSY FLORAL V1 CW15 VIVID WHITE" at bounding box center [667, 147] width 148 height 32
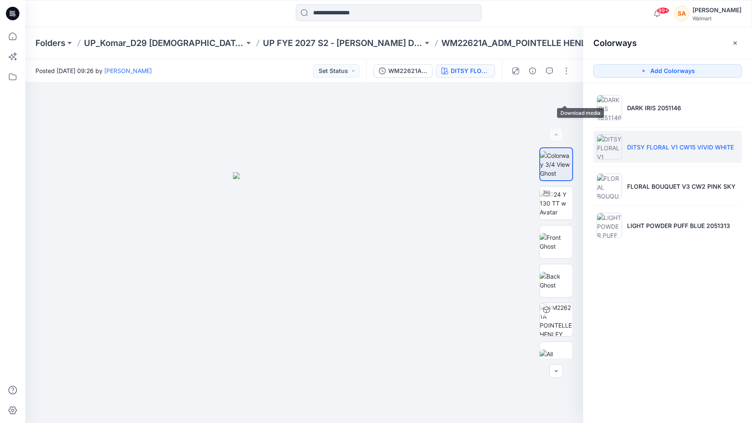
drag, startPoint x: 568, startPoint y: 95, endPoint x: 612, endPoint y: 127, distance: 54.7
click at [0, 0] on button "button" at bounding box center [0, 0] width 0 height 0
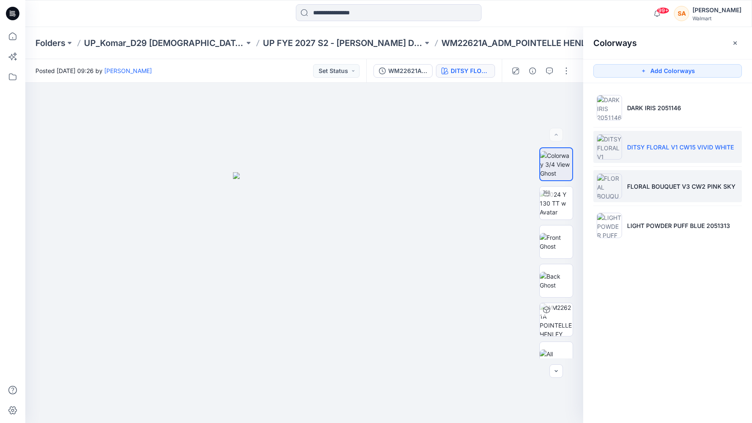
click at [541, 183] on p "FLORAL BOUQUET V3 CW2 PINK SKY" at bounding box center [681, 186] width 108 height 9
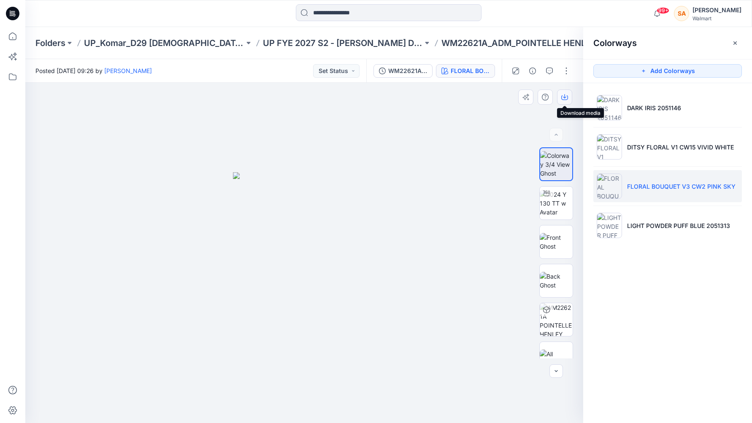
click at [541, 94] on icon "button" at bounding box center [564, 97] width 7 height 7
drag, startPoint x: 677, startPoint y: 227, endPoint x: 617, endPoint y: 202, distance: 65.4
click at [541, 227] on p "LIGHT POWDER PUFF BLUE 2051313" at bounding box center [678, 225] width 103 height 9
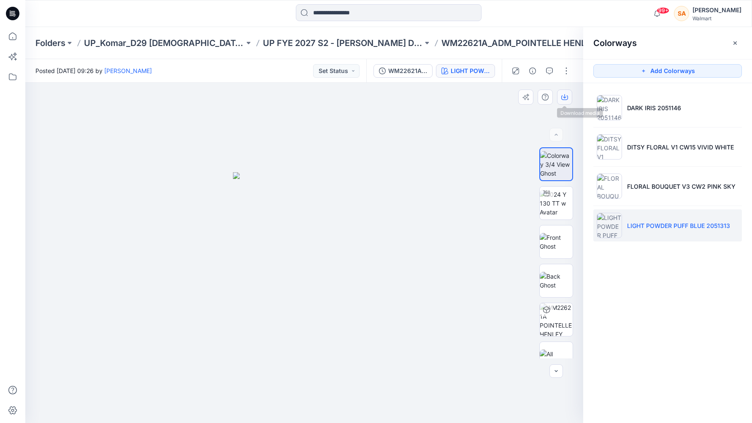
click at [541, 97] on icon "button" at bounding box center [564, 96] width 3 height 4
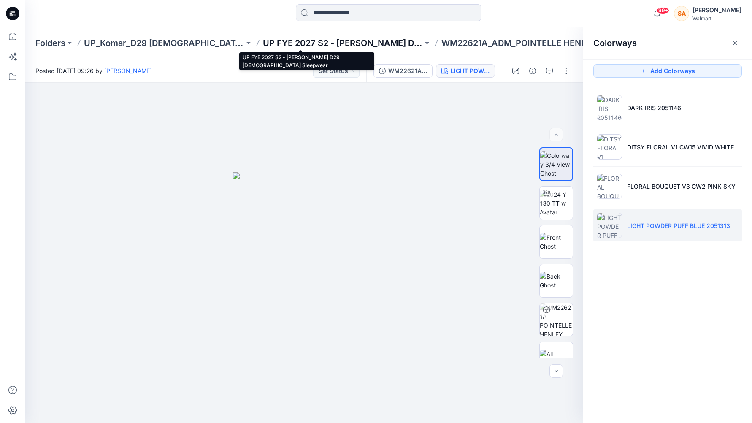
click at [312, 43] on p "UP FYE 2027 S2 - [PERSON_NAME] D29 [DEMOGRAPHIC_DATA] Sleepwear" at bounding box center [343, 43] width 160 height 12
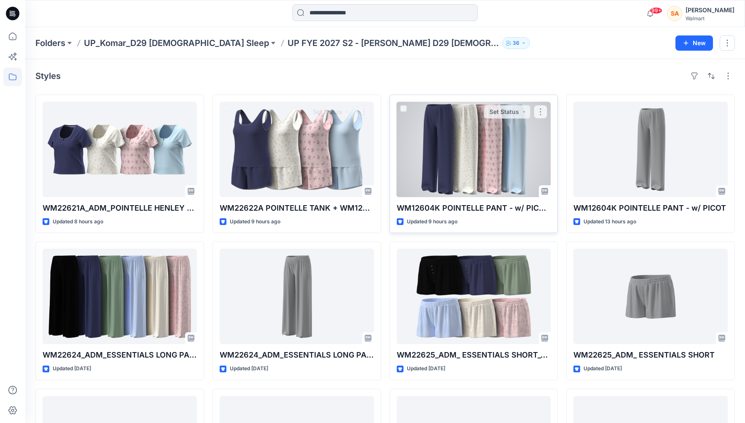
click at [486, 164] on div at bounding box center [474, 149] width 154 height 95
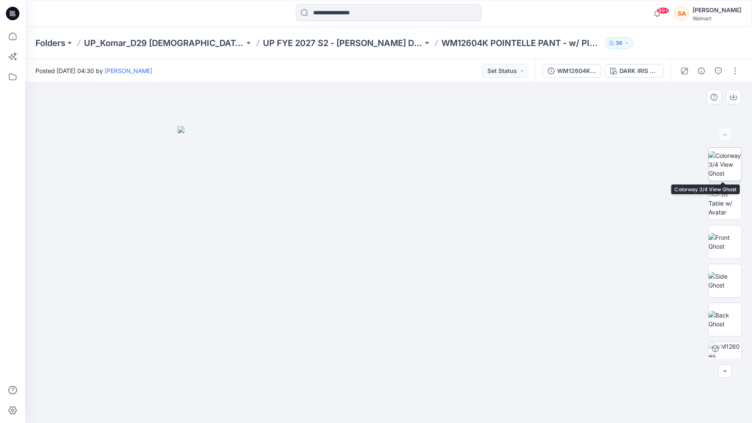
click at [541, 154] on img at bounding box center [724, 164] width 33 height 27
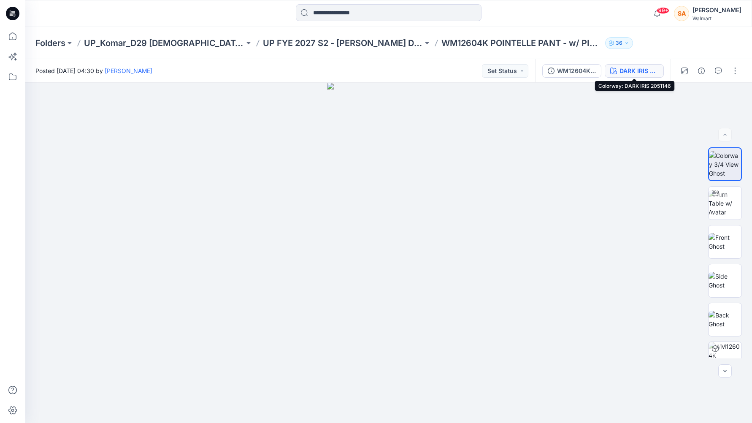
click at [541, 73] on div "DARK IRIS 2051146" at bounding box center [638, 70] width 39 height 9
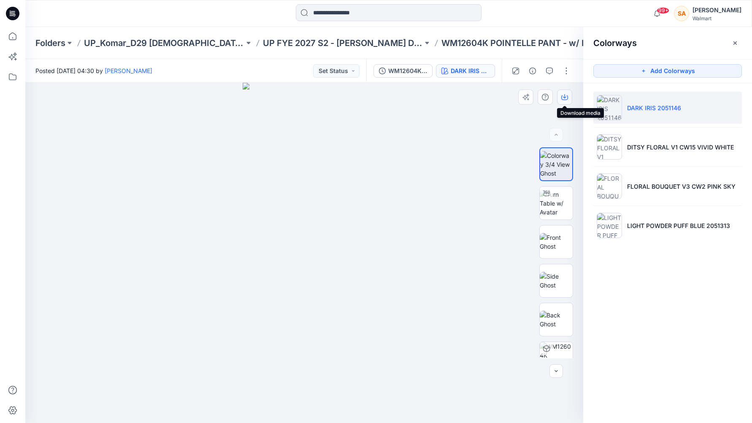
click at [541, 92] on button "button" at bounding box center [564, 96] width 15 height 15
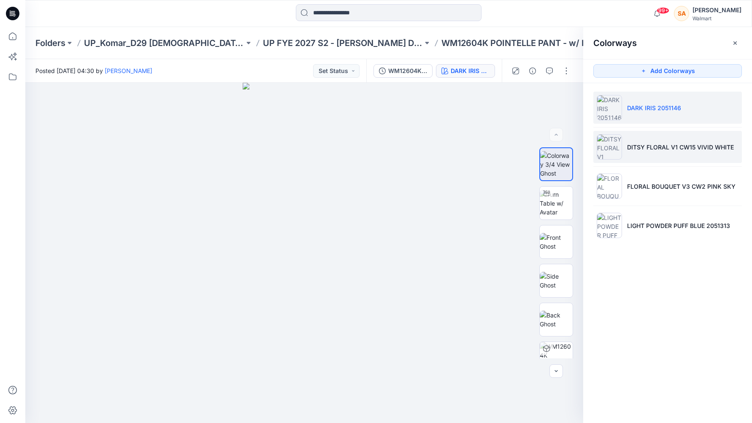
click at [541, 160] on li "DITSY FLORAL V1 CW15 VIVID WHITE" at bounding box center [667, 147] width 148 height 32
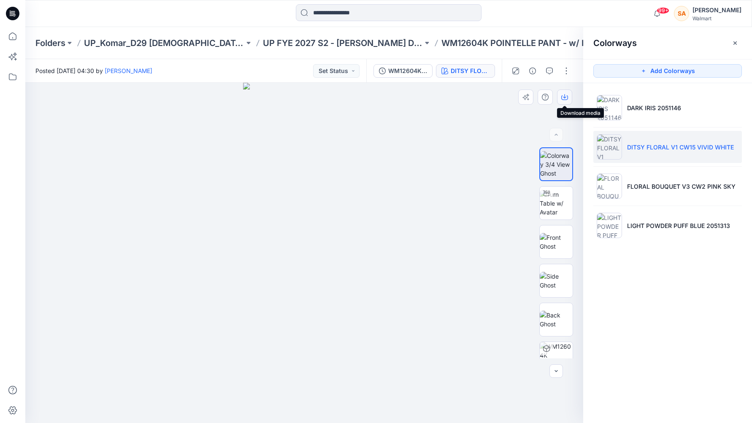
click at [541, 98] on icon "button" at bounding box center [564, 97] width 7 height 7
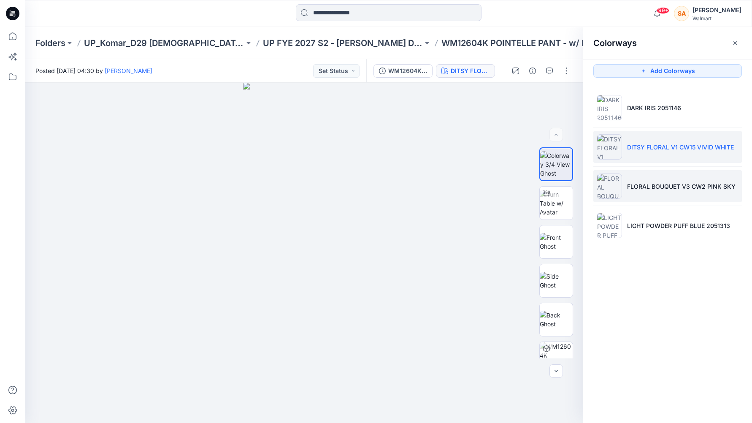
click at [541, 184] on p "FLORAL BOUQUET V3 CW2 PINK SKY" at bounding box center [681, 186] width 108 height 9
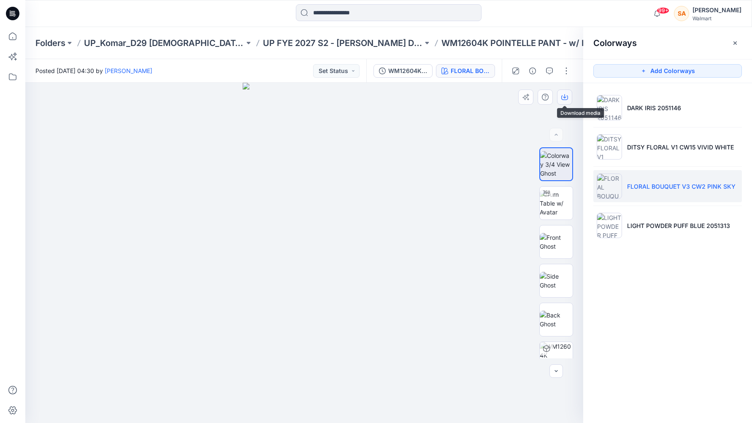
click at [541, 99] on icon "button" at bounding box center [564, 97] width 7 height 7
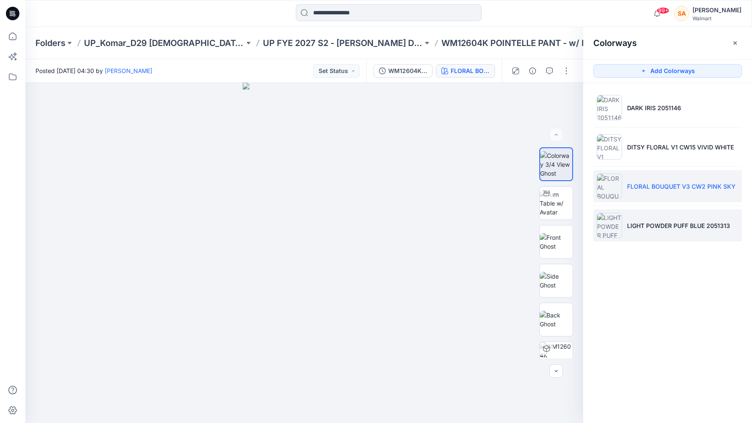
click at [541, 219] on li "LIGHT POWDER PUFF BLUE 2051313" at bounding box center [667, 225] width 148 height 32
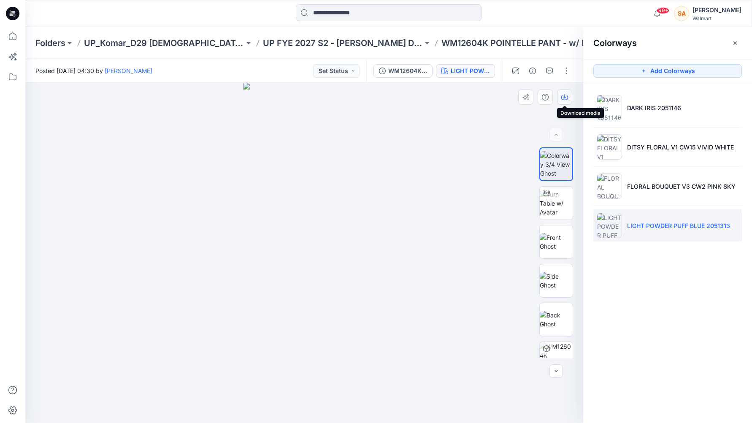
click at [541, 96] on button "button" at bounding box center [564, 96] width 15 height 15
